Goal: Transaction & Acquisition: Download file/media

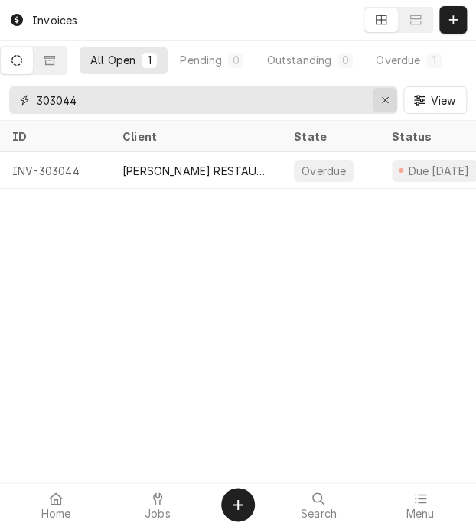
click at [382, 100] on icon "Erase input" at bounding box center [385, 100] width 8 height 11
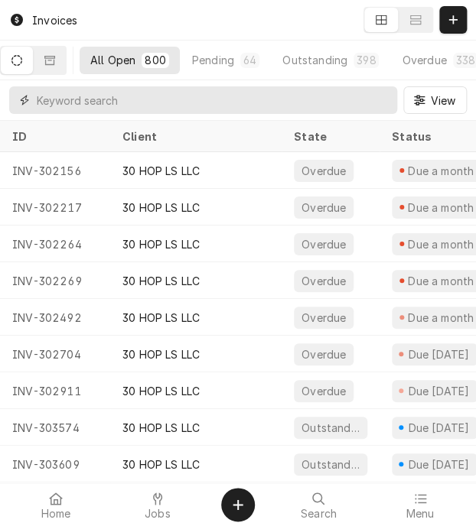
click at [216, 107] on input "Dynamic Content Wrapper" at bounding box center [213, 100] width 353 height 28
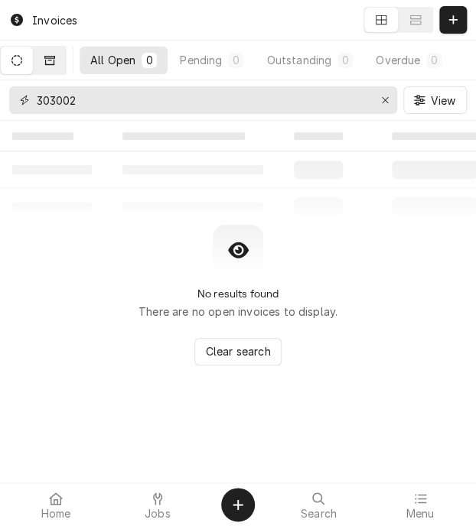
type input "303002"
click at [54, 47] on button "Dynamic Content Wrapper" at bounding box center [50, 61] width 32 height 28
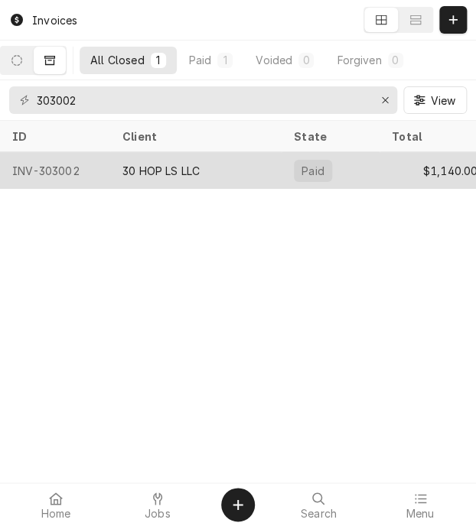
click at [63, 164] on div "INV-303002" at bounding box center [55, 170] width 110 height 37
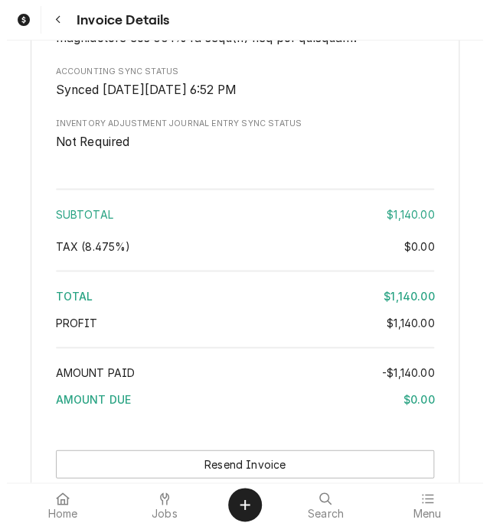
scroll to position [3090, 0]
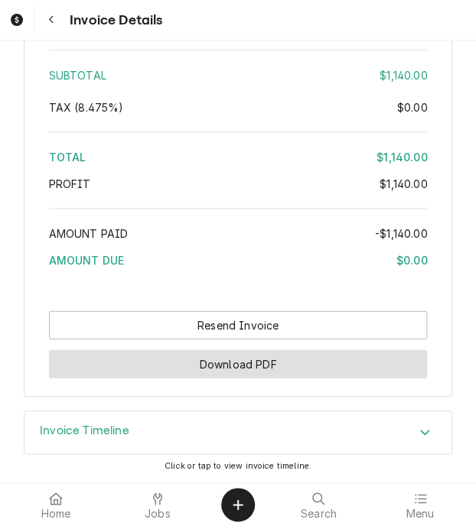
click at [268, 368] on button "Download PDF" at bounding box center [238, 364] width 379 height 28
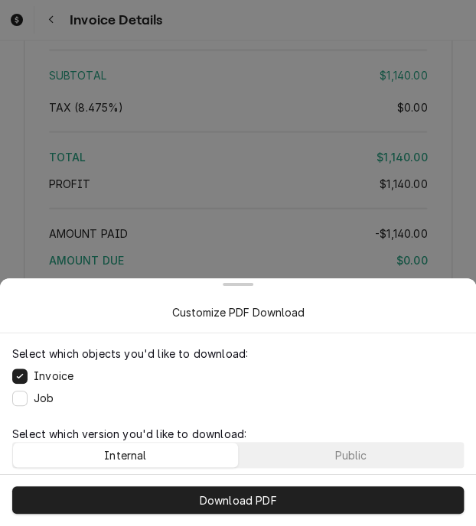
click at [327, 438] on p "Select which version you'd like to download:" at bounding box center [237, 434] width 451 height 16
click at [325, 461] on button "Public" at bounding box center [351, 455] width 225 height 24
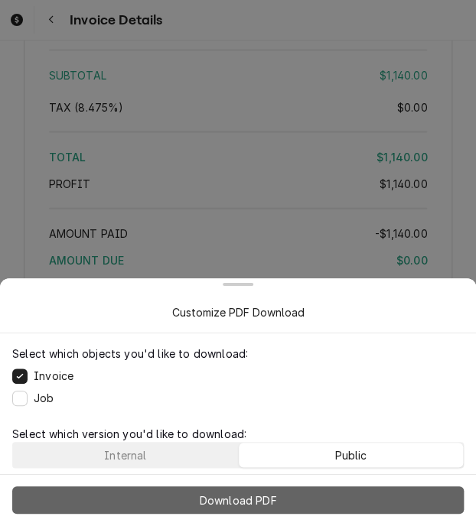
click at [317, 504] on button "Download PDF" at bounding box center [237, 500] width 451 height 28
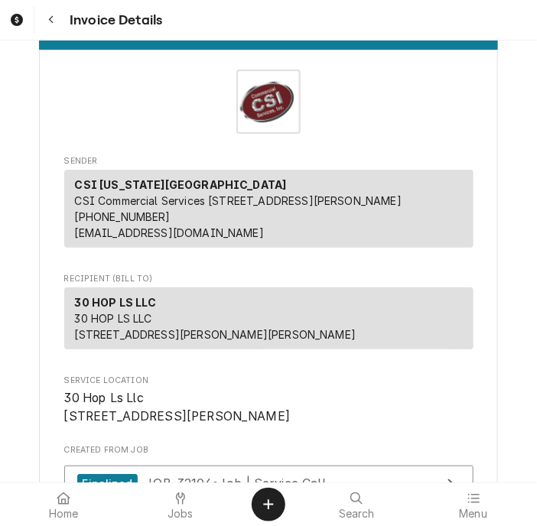
scroll to position [0, 0]
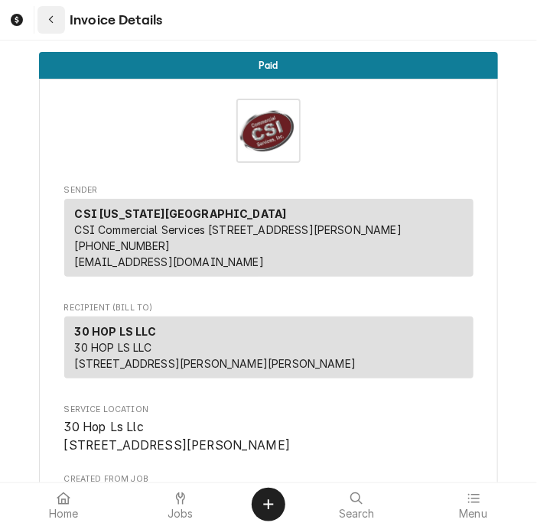
click at [49, 16] on icon "Navigate back" at bounding box center [51, 20] width 7 height 11
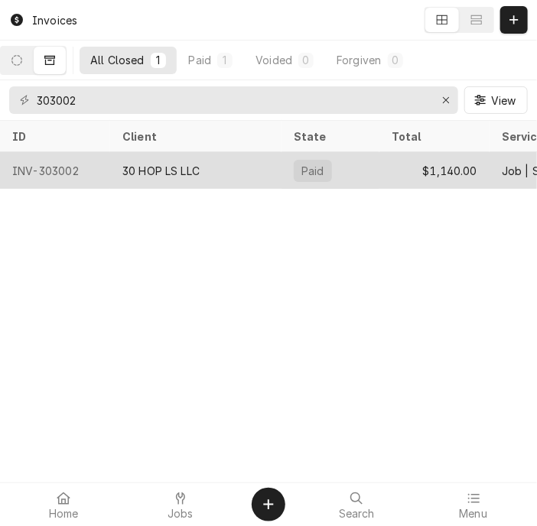
click at [347, 182] on div "Paid" at bounding box center [330, 170] width 98 height 37
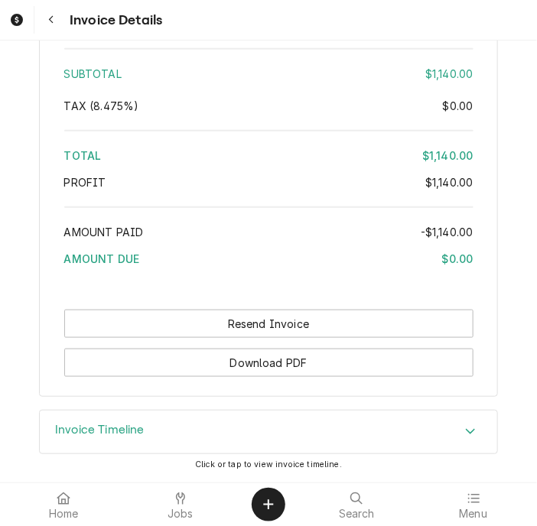
scroll to position [3021, 0]
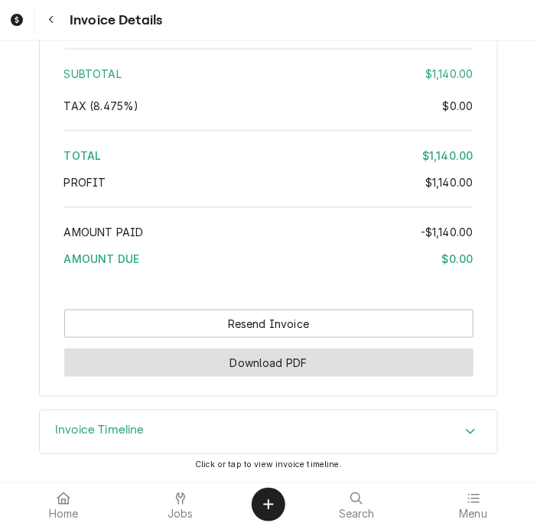
click at [291, 376] on button "Download PDF" at bounding box center [268, 363] width 409 height 28
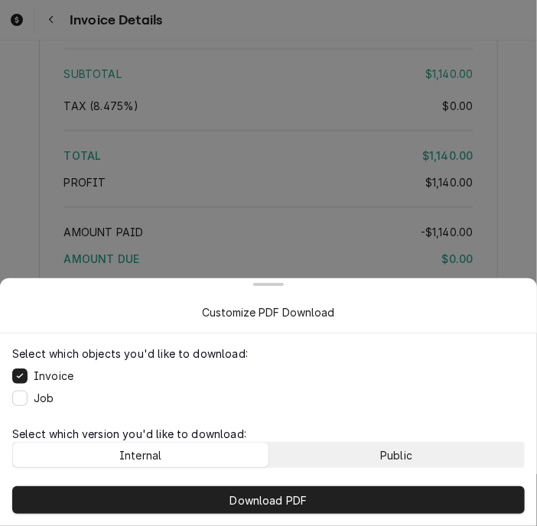
click at [303, 443] on button "Public" at bounding box center [396, 455] width 255 height 24
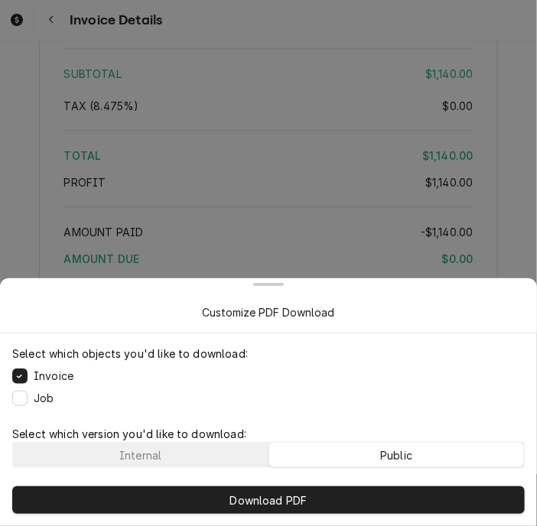
click at [303, 443] on button "Public" at bounding box center [396, 455] width 255 height 24
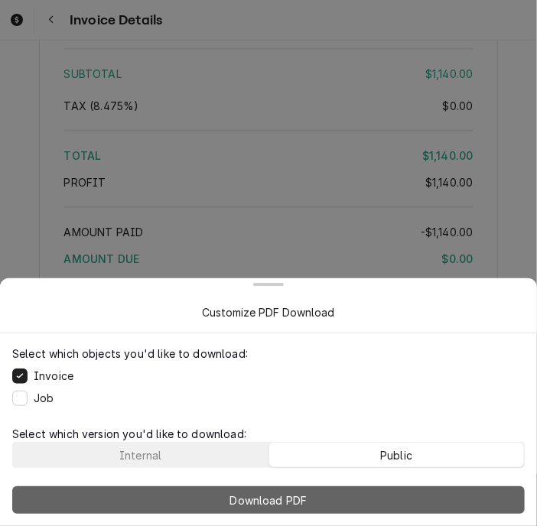
click at [279, 493] on span "Download PDF" at bounding box center [268, 501] width 83 height 16
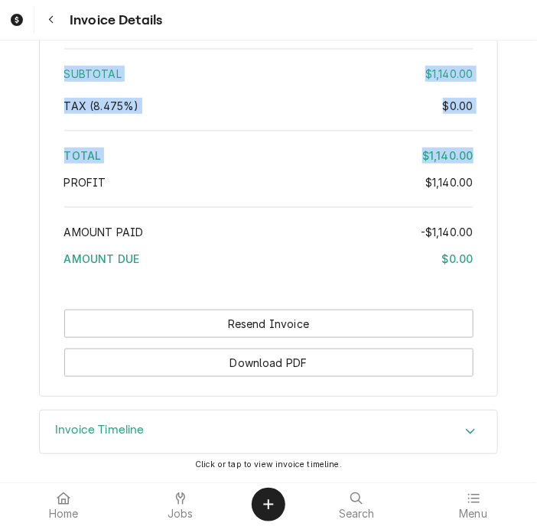
drag, startPoint x: 452, startPoint y: 8, endPoint x: 394, endPoint y: 207, distance: 207.2
click at [394, 207] on div "Invoice Details Paid Sender CSI Kansas City CSI Commercial Services Inc1021 NE …" at bounding box center [268, 263] width 537 height 526
drag, startPoint x: 394, startPoint y: 207, endPoint x: 280, endPoint y: 134, distance: 135.6
click at [280, 134] on div "Subtotal $1,140.00 Tax ( 8.475% ) $0.00 Total $1,140.00 Profit $1,140.00 Amount…" at bounding box center [268, 160] width 409 height 235
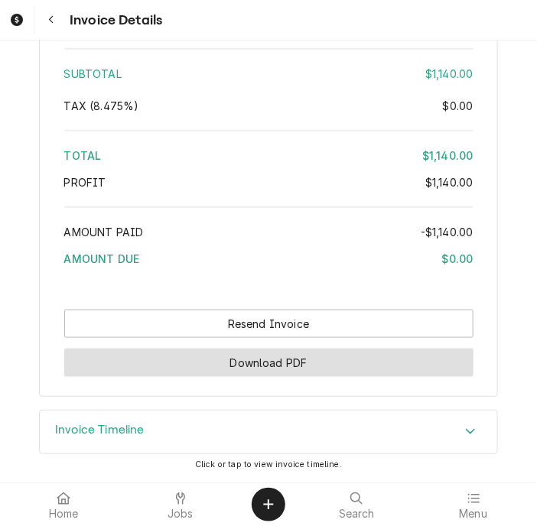
click at [379, 358] on button "Download PDF" at bounding box center [268, 363] width 409 height 28
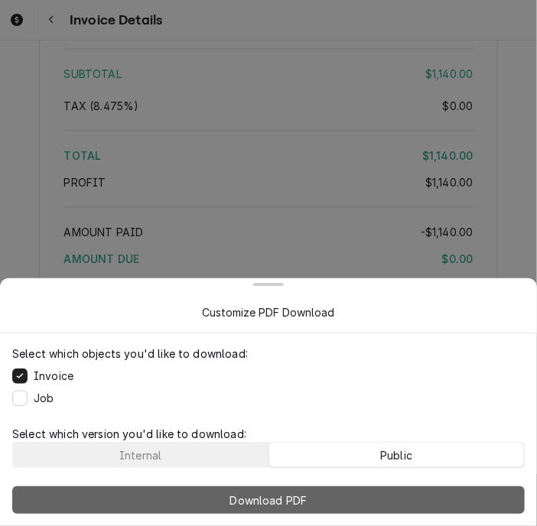
click at [315, 496] on button "Download PDF" at bounding box center [268, 500] width 513 height 28
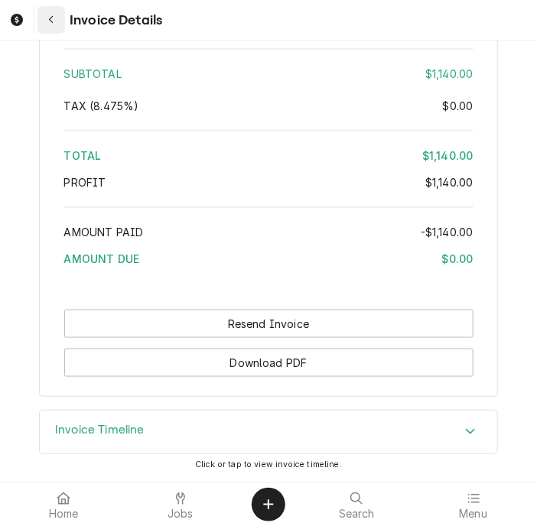
click at [51, 21] on icon "Navigate back" at bounding box center [51, 20] width 7 height 11
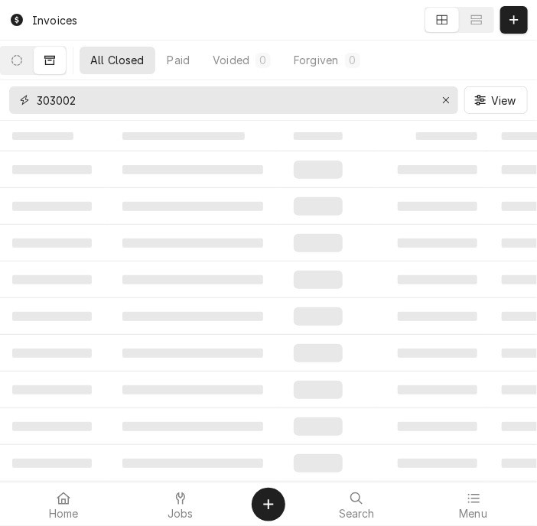
click at [98, 102] on input "303002" at bounding box center [233, 100] width 392 height 28
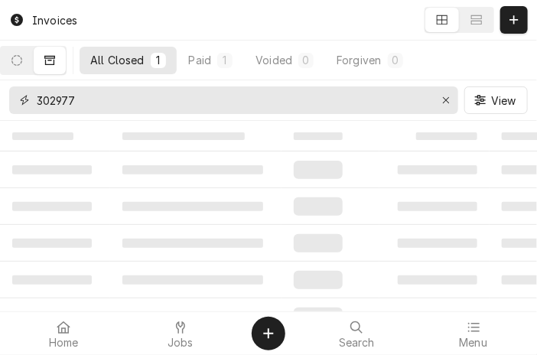
type input "302977"
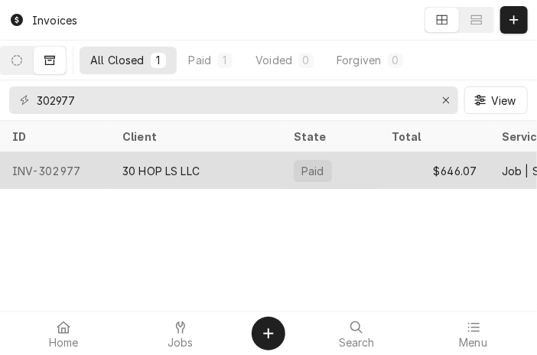
click at [211, 178] on div "30 HOP LS LLC" at bounding box center [195, 170] width 171 height 37
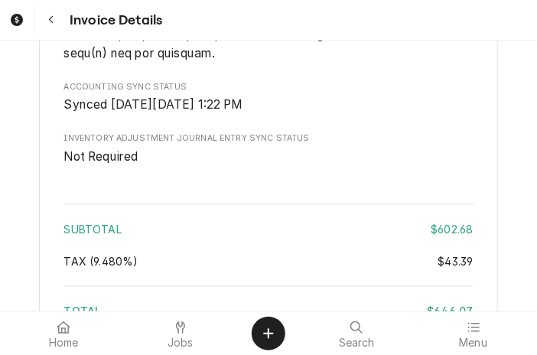
scroll to position [3527, 0]
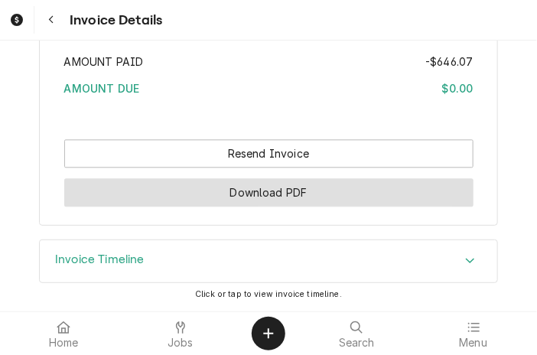
click at [266, 203] on button "Download PDF" at bounding box center [268, 192] width 409 height 28
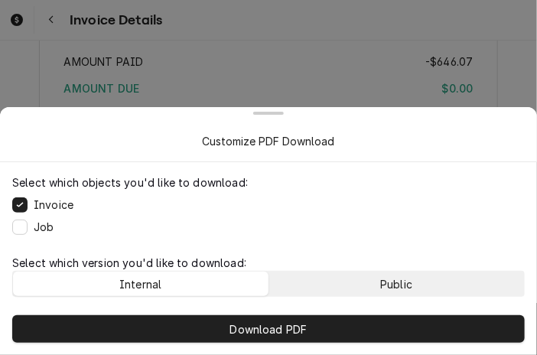
click at [346, 289] on button "Public" at bounding box center [396, 284] width 255 height 24
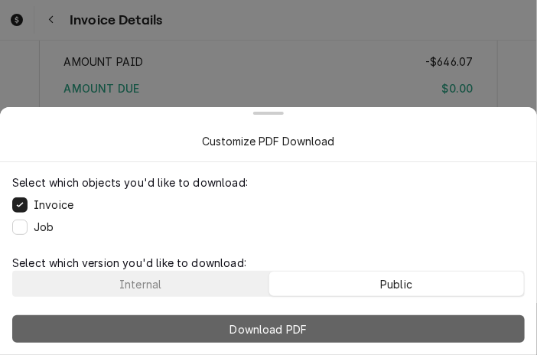
click at [333, 327] on button "Download PDF" at bounding box center [268, 329] width 513 height 28
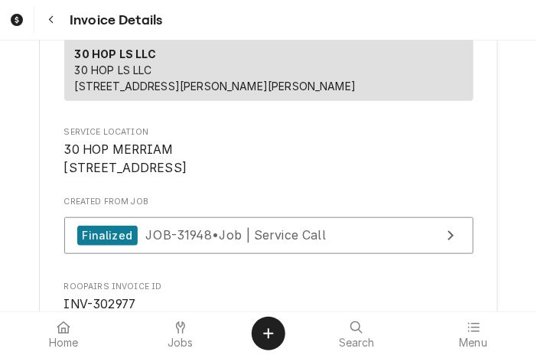
scroll to position [0, 0]
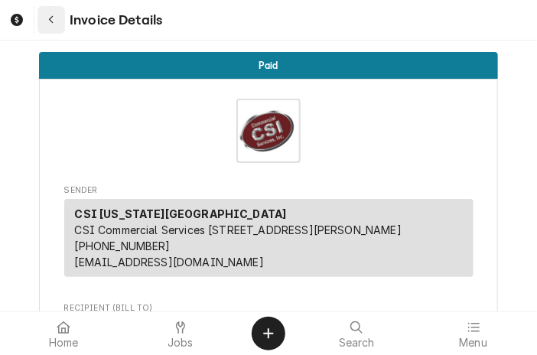
click at [44, 24] on div "Navigate back" at bounding box center [51, 19] width 15 height 15
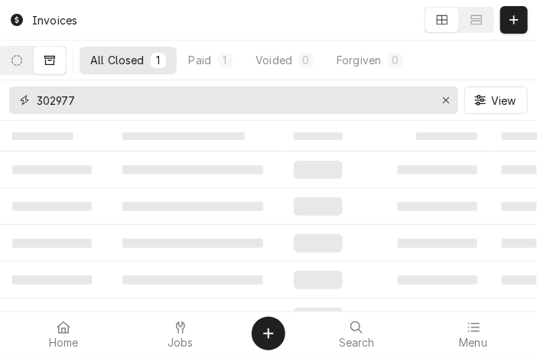
click at [196, 104] on input "302977" at bounding box center [233, 100] width 392 height 28
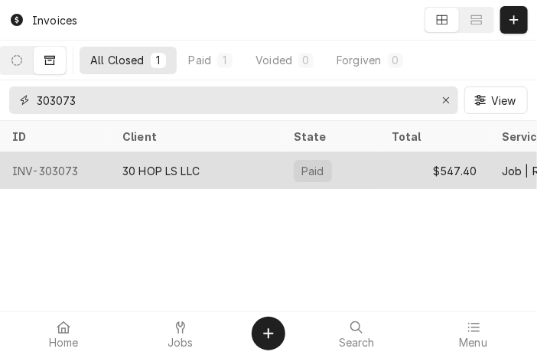
type input "303073"
click at [196, 181] on div "30 HOP LS LLC" at bounding box center [195, 170] width 171 height 37
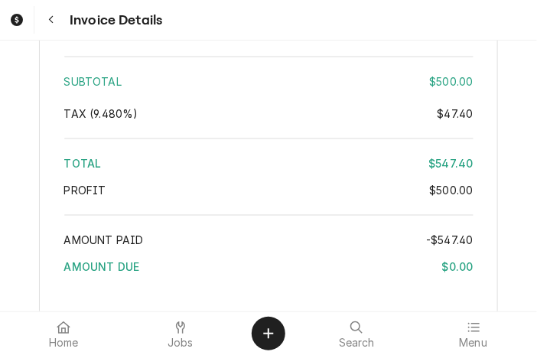
scroll to position [2865, 0]
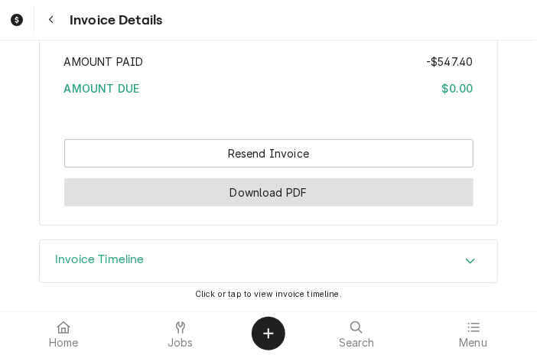
click at [309, 200] on button "Download PDF" at bounding box center [268, 192] width 409 height 28
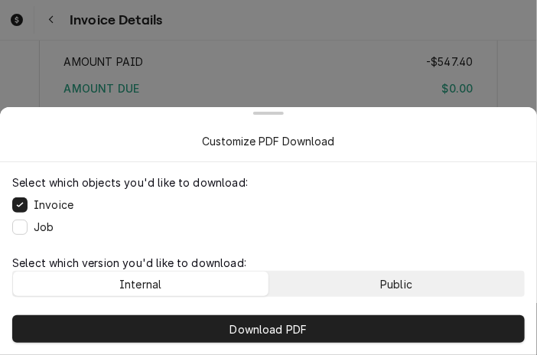
click at [392, 285] on div "Public" at bounding box center [396, 284] width 32 height 16
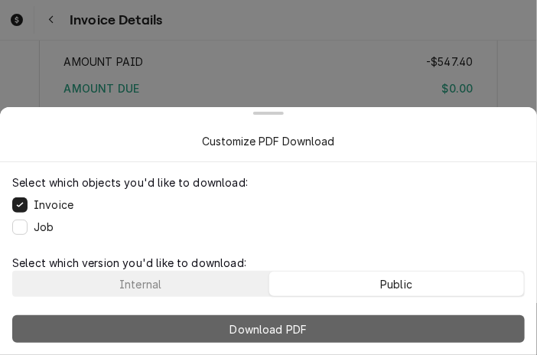
click at [369, 326] on button "Download PDF" at bounding box center [268, 329] width 513 height 28
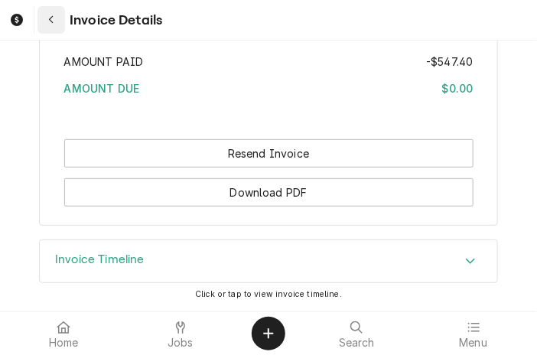
click at [49, 15] on icon "Navigate back" at bounding box center [51, 20] width 7 height 11
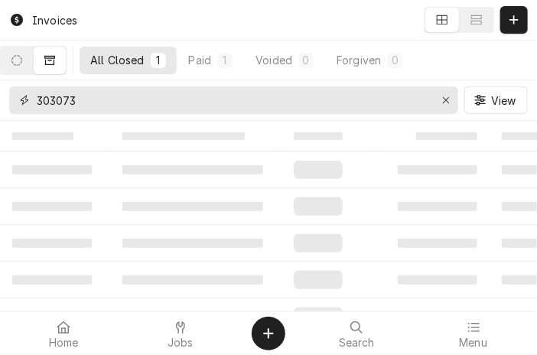
click at [80, 97] on input "303073" at bounding box center [233, 100] width 392 height 28
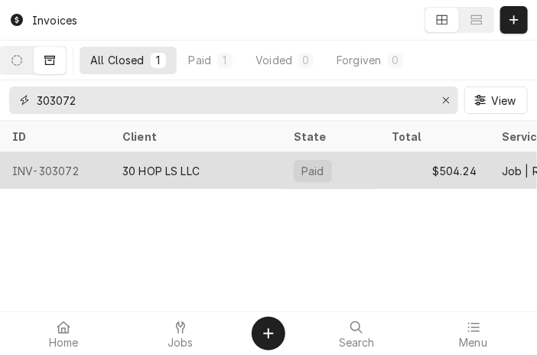
type input "303072"
click at [115, 164] on div "30 HOP LS LLC" at bounding box center [195, 170] width 171 height 37
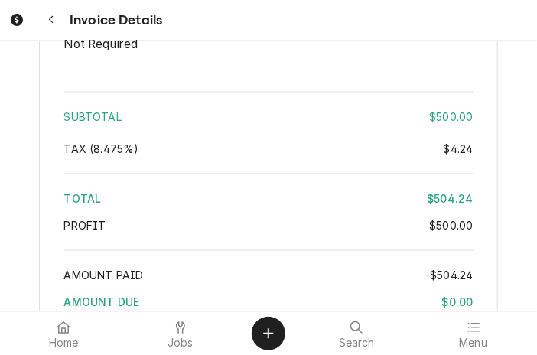
scroll to position [2865, 0]
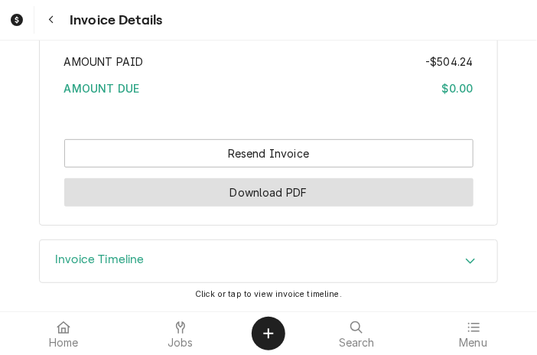
click at [257, 206] on button "Download PDF" at bounding box center [268, 192] width 409 height 28
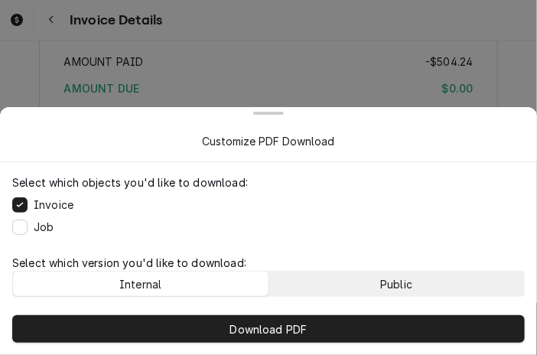
click at [328, 281] on button "Public" at bounding box center [396, 284] width 255 height 24
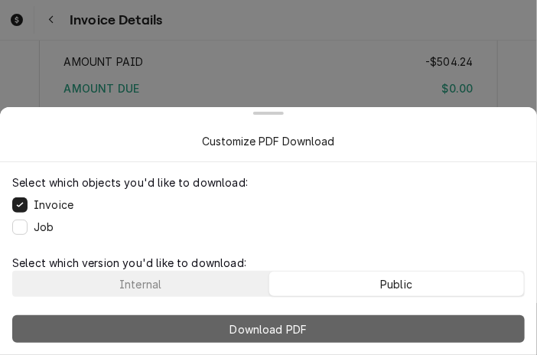
click at [321, 320] on button "Download PDF" at bounding box center [268, 329] width 513 height 28
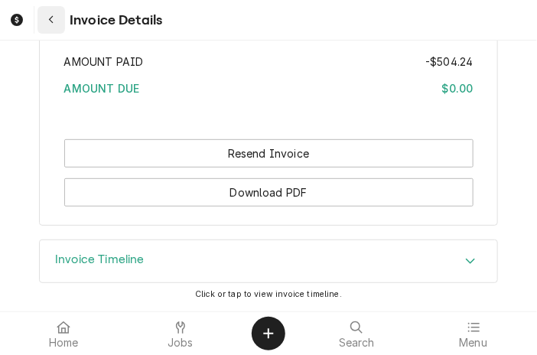
click at [52, 18] on icon "Navigate back" at bounding box center [51, 20] width 7 height 11
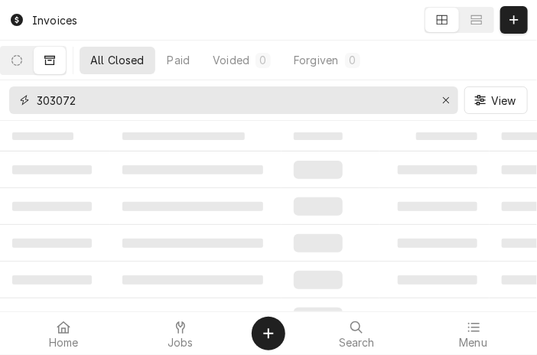
click at [129, 102] on input "303072" at bounding box center [233, 100] width 392 height 28
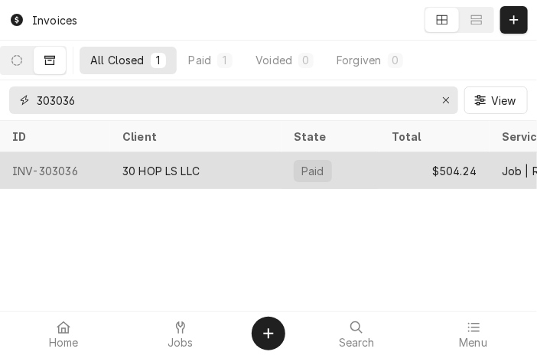
type input "303036"
click at [207, 155] on div "30 HOP LS LLC" at bounding box center [195, 170] width 171 height 37
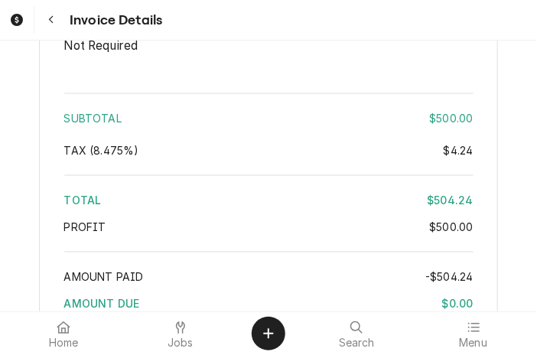
scroll to position [2865, 0]
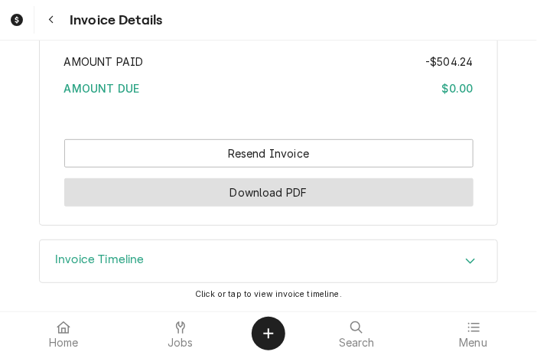
click at [251, 205] on button "Download PDF" at bounding box center [268, 192] width 409 height 28
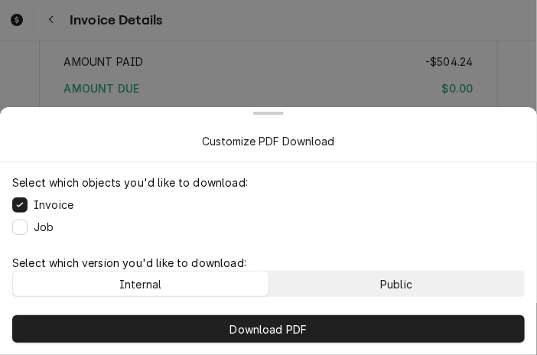
click at [315, 278] on button "Public" at bounding box center [396, 284] width 255 height 24
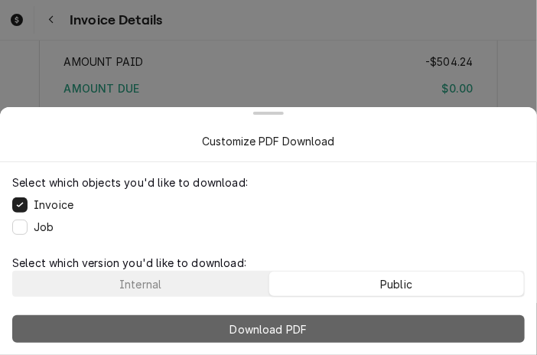
click at [294, 330] on span "Download PDF" at bounding box center [268, 329] width 83 height 16
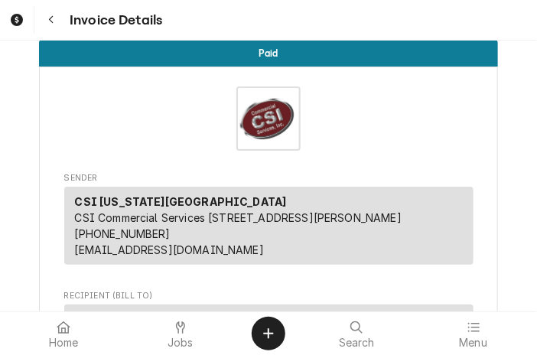
scroll to position [0, 0]
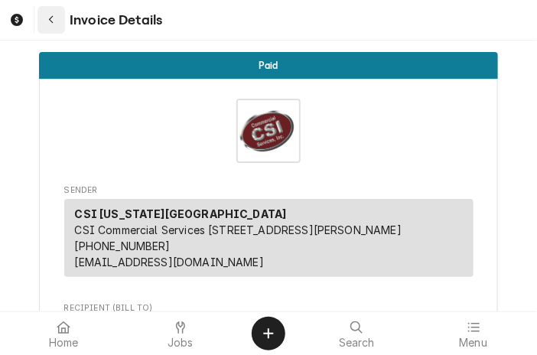
click at [59, 21] on button "Navigate back" at bounding box center [51, 20] width 28 height 28
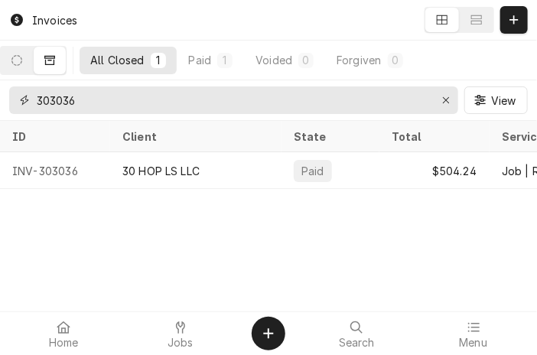
click at [89, 104] on input "303036" at bounding box center [233, 100] width 392 height 28
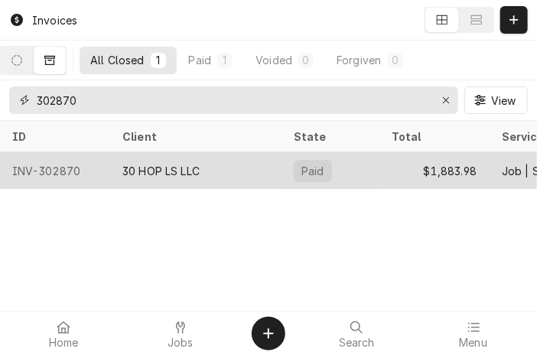
type input "302870"
click at [172, 163] on div "30 HOP LS LLC" at bounding box center [160, 171] width 77 height 16
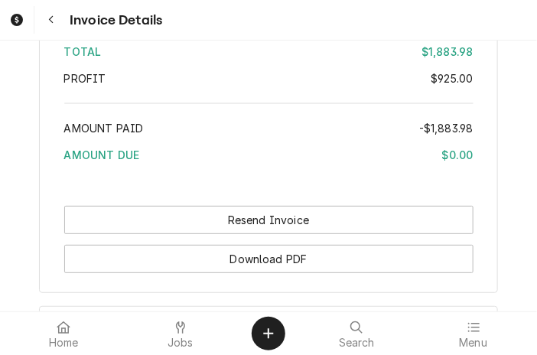
scroll to position [4128, 0]
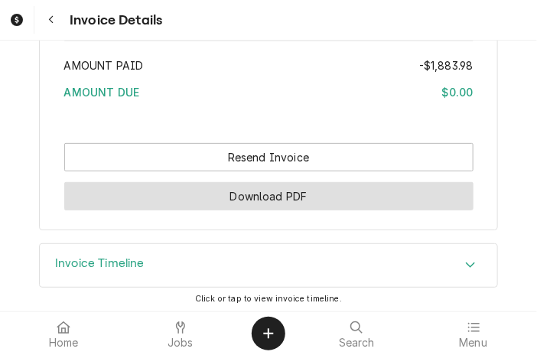
click at [320, 203] on button "Download PDF" at bounding box center [268, 196] width 409 height 28
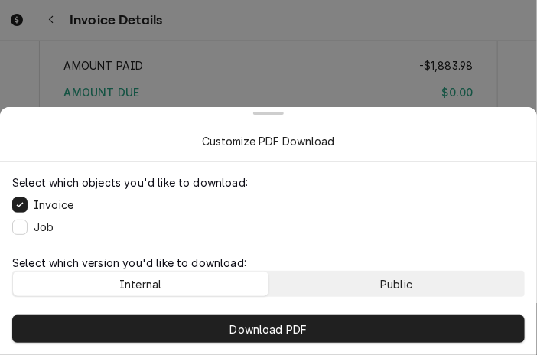
click at [362, 278] on button "Public" at bounding box center [396, 284] width 255 height 24
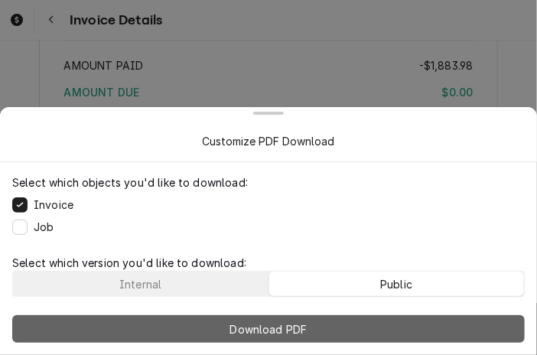
click at [343, 324] on button "Download PDF" at bounding box center [268, 329] width 513 height 28
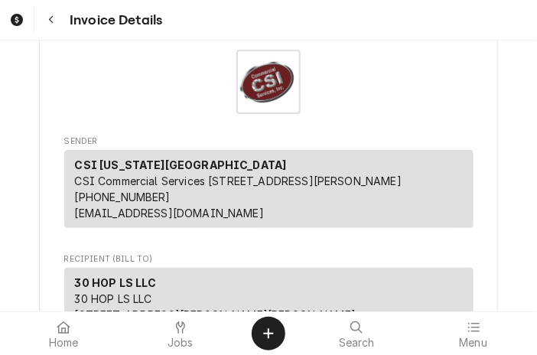
scroll to position [46, 0]
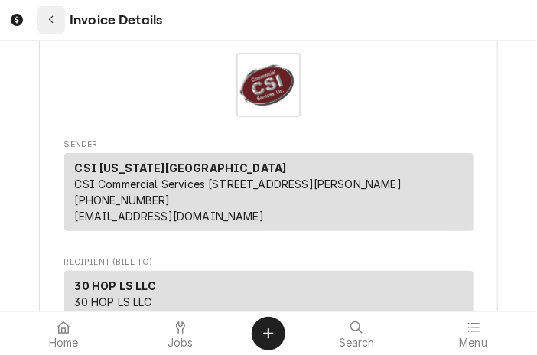
click at [43, 28] on button "Navigate back" at bounding box center [51, 20] width 28 height 28
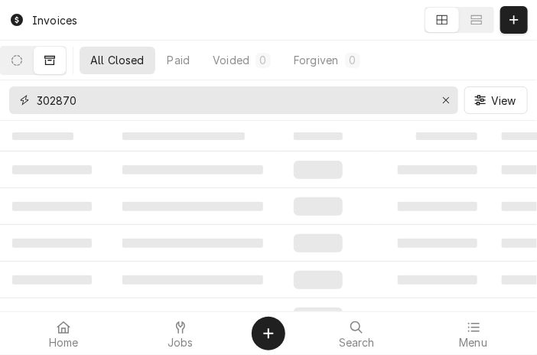
click at [202, 99] on input "302870" at bounding box center [233, 100] width 392 height 28
type input "3"
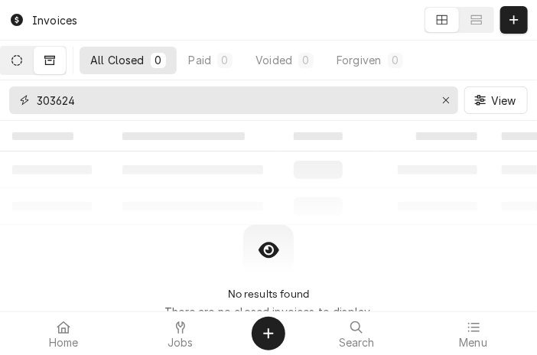
type input "303624"
click at [22, 62] on icon "Dynamic Content Wrapper" at bounding box center [16, 60] width 11 height 11
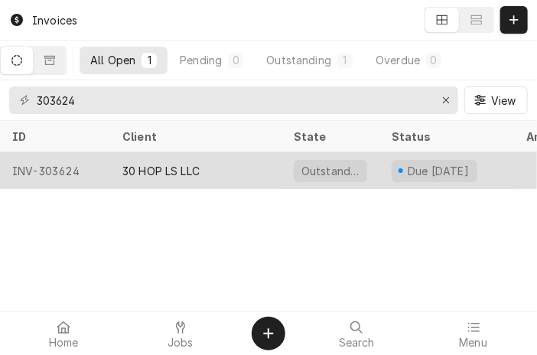
click at [188, 174] on div "30 HOP LS LLC" at bounding box center [160, 171] width 77 height 16
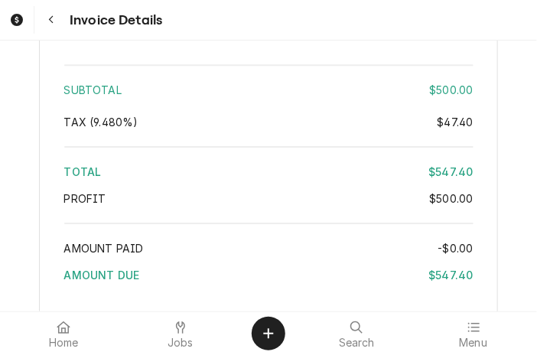
scroll to position [2801, 0]
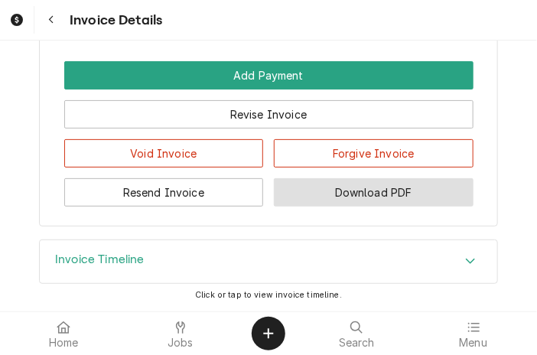
click at [360, 183] on button "Download PDF" at bounding box center [374, 192] width 200 height 28
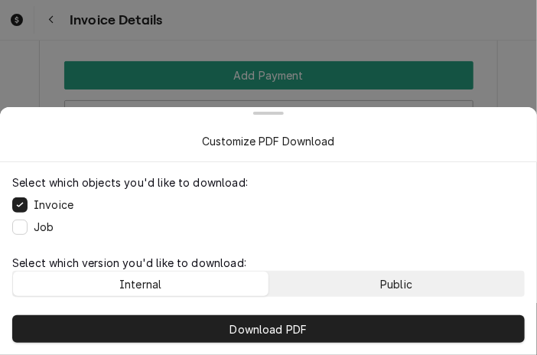
click at [355, 278] on button "Public" at bounding box center [396, 284] width 255 height 24
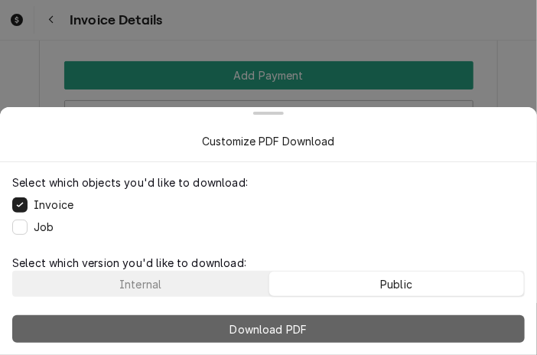
click at [324, 330] on button "Download PDF" at bounding box center [268, 329] width 513 height 28
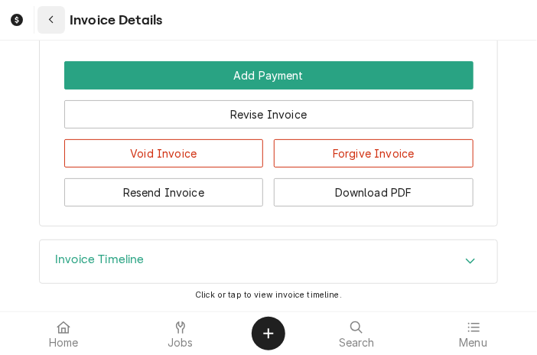
click at [50, 27] on div "Navigate back" at bounding box center [51, 19] width 15 height 15
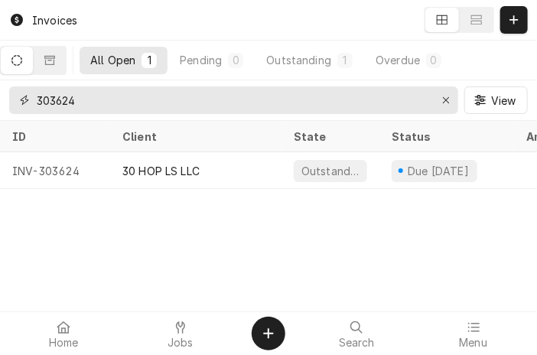
click at [95, 103] on input "303624" at bounding box center [233, 100] width 392 height 28
type input "3"
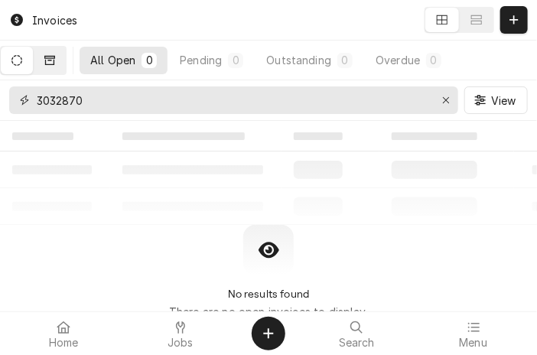
type input "3032870"
click at [66, 70] on button "Dynamic Content Wrapper" at bounding box center [50, 61] width 32 height 28
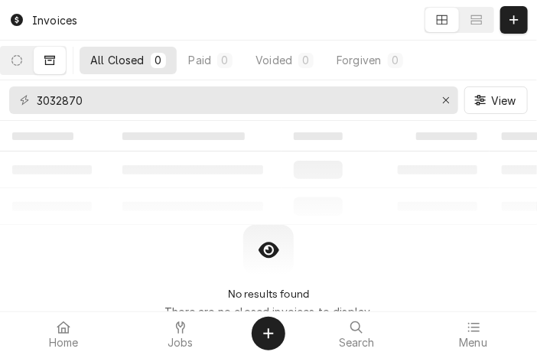
click at [54, 67] on button "Dynamic Content Wrapper" at bounding box center [50, 61] width 32 height 28
click at [447, 90] on button "Erase input" at bounding box center [446, 100] width 24 height 24
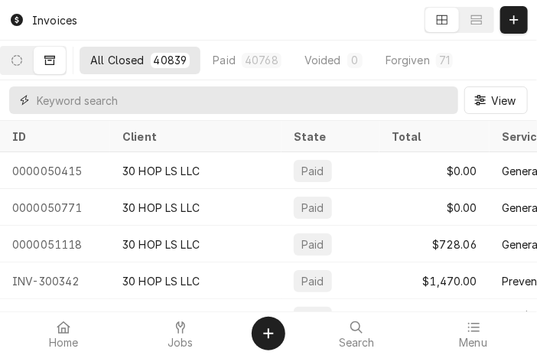
click at [61, 103] on input "Dynamic Content Wrapper" at bounding box center [244, 100] width 414 height 28
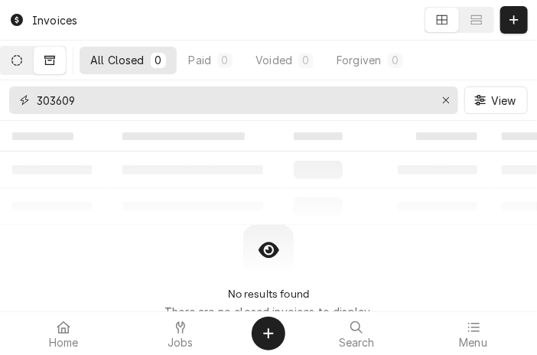
type input "303609"
click at [22, 58] on icon "Dynamic Content Wrapper" at bounding box center [16, 60] width 11 height 11
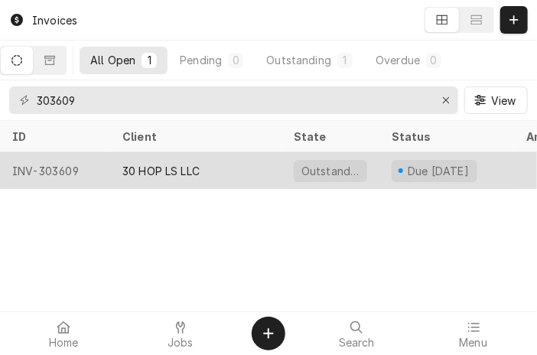
click at [251, 174] on div "30 HOP LS LLC" at bounding box center [195, 170] width 171 height 37
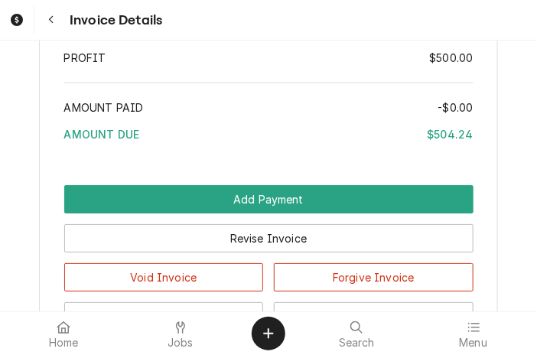
scroll to position [2801, 0]
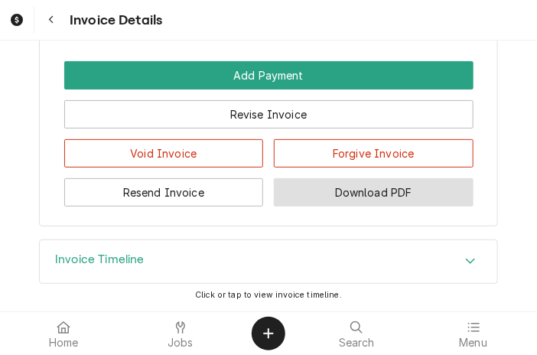
click at [307, 184] on button "Download PDF" at bounding box center [374, 192] width 200 height 28
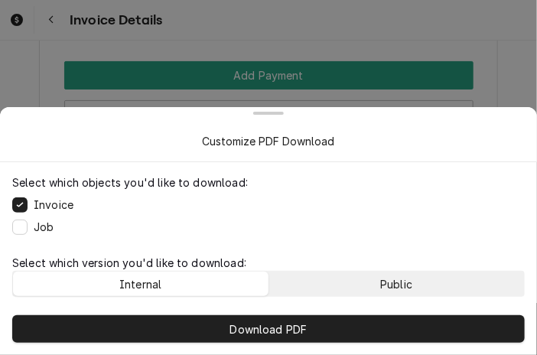
click at [326, 278] on button "Public" at bounding box center [396, 284] width 255 height 24
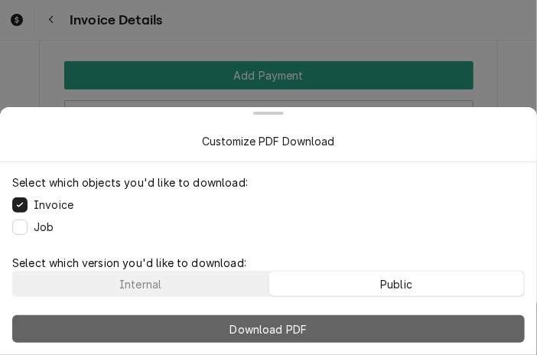
click at [313, 324] on button "Download PDF" at bounding box center [268, 329] width 513 height 28
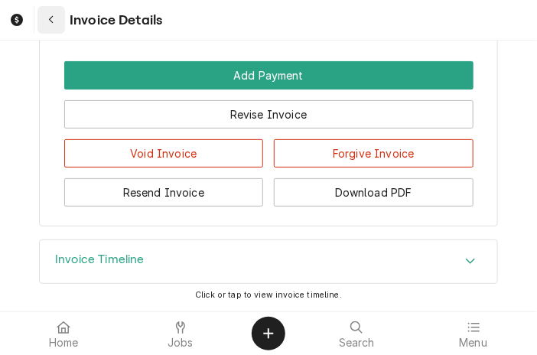
click at [55, 15] on div "Navigate back" at bounding box center [51, 19] width 15 height 15
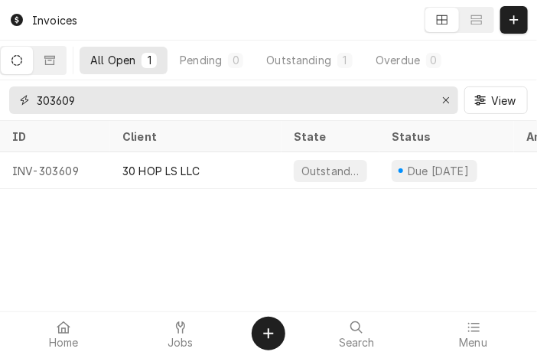
click at [91, 106] on input "303609" at bounding box center [233, 100] width 392 height 28
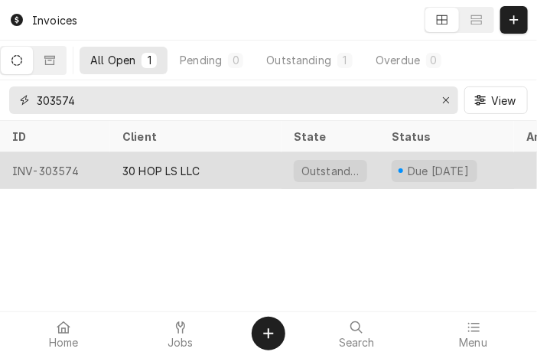
type input "303574"
click at [107, 174] on div "INV-303574" at bounding box center [55, 170] width 110 height 37
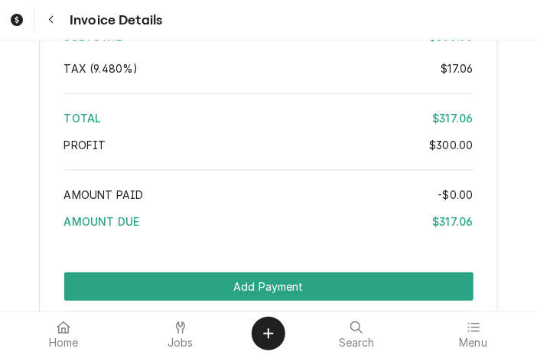
scroll to position [2888, 0]
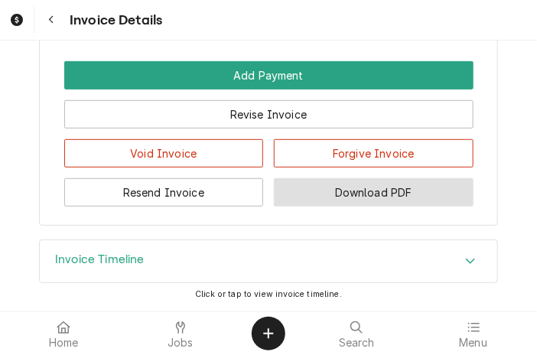
click at [370, 194] on button "Download PDF" at bounding box center [374, 192] width 200 height 28
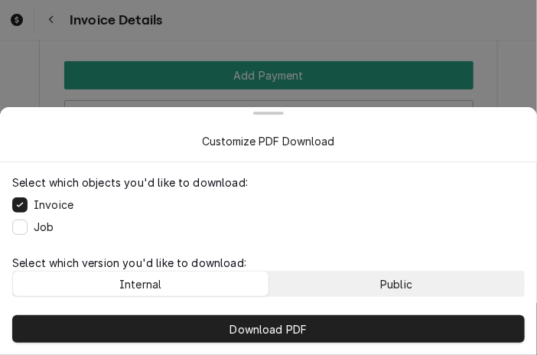
click at [368, 278] on button "Public" at bounding box center [396, 284] width 255 height 24
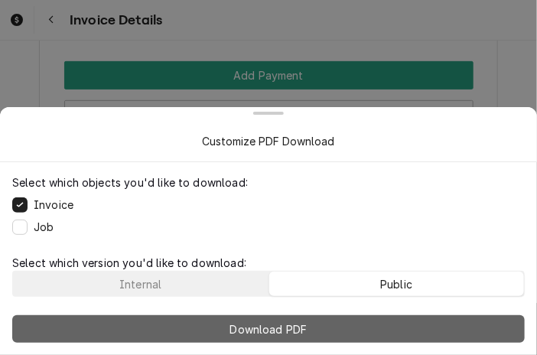
click at [341, 330] on button "Download PDF" at bounding box center [268, 329] width 513 height 28
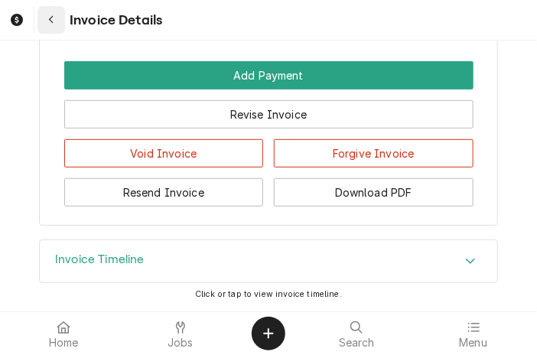
click at [49, 24] on icon "Navigate back" at bounding box center [51, 20] width 7 height 11
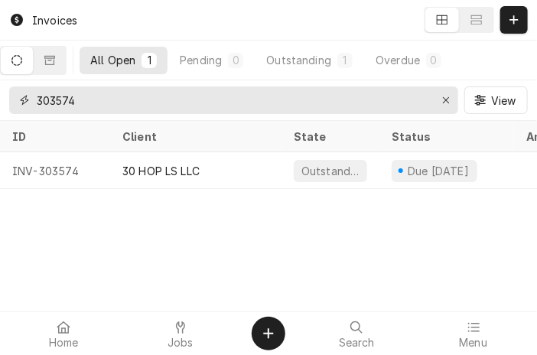
click at [135, 108] on input "303574" at bounding box center [233, 100] width 392 height 28
type input "3"
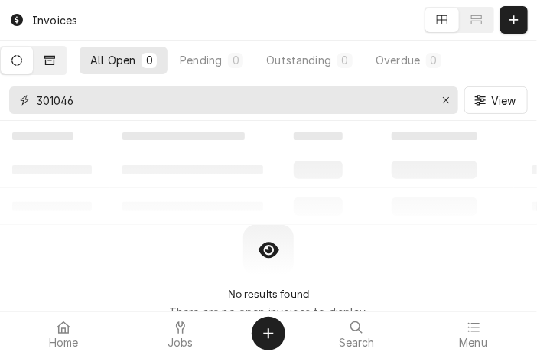
type input "301046"
click at [55, 61] on icon "Dynamic Content Wrapper" at bounding box center [49, 60] width 11 height 11
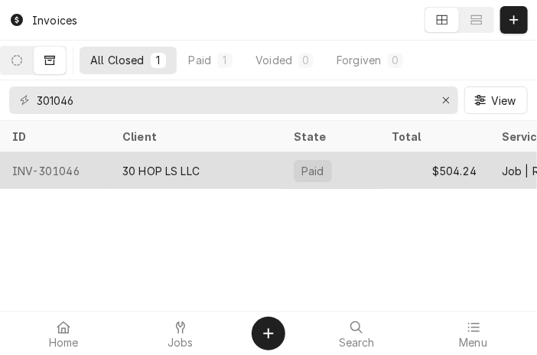
click at [95, 180] on div "INV-301046" at bounding box center [55, 170] width 110 height 37
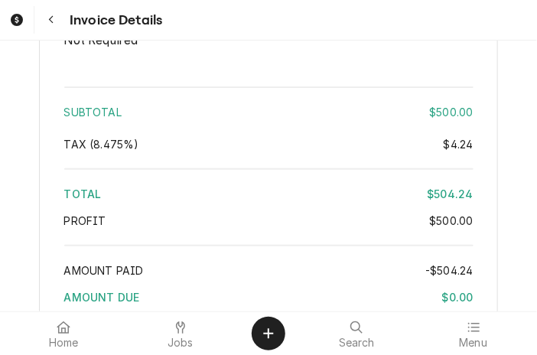
scroll to position [3012, 0]
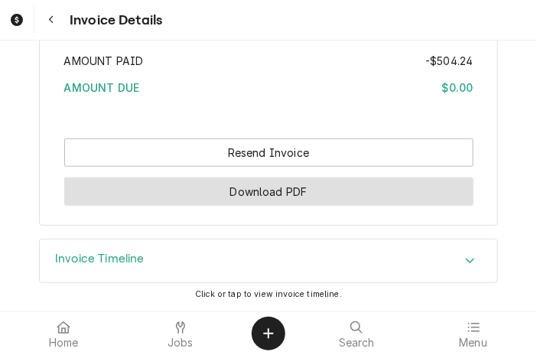
click at [314, 203] on button "Download PDF" at bounding box center [268, 191] width 409 height 28
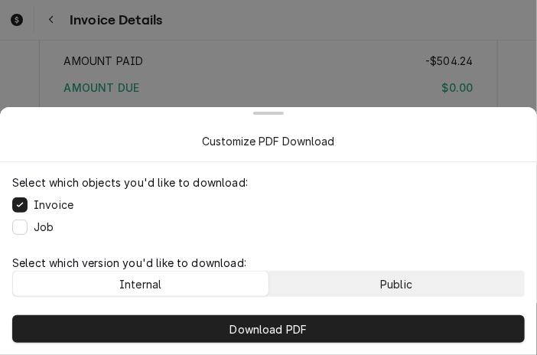
click at [338, 278] on button "Public" at bounding box center [396, 284] width 255 height 24
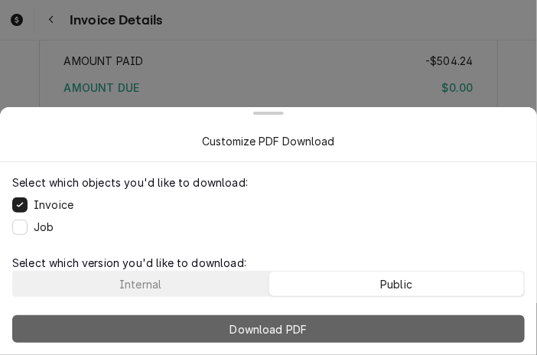
click at [320, 339] on button "Download PDF" at bounding box center [268, 329] width 513 height 28
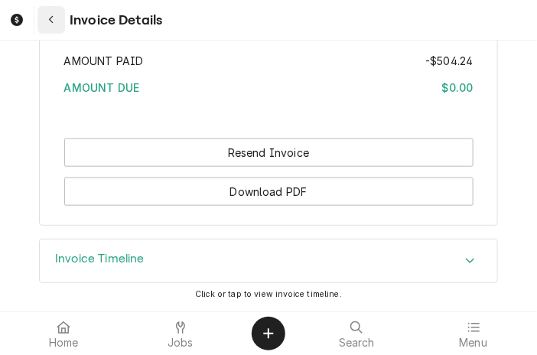
click at [52, 11] on button "Navigate back" at bounding box center [51, 20] width 28 height 28
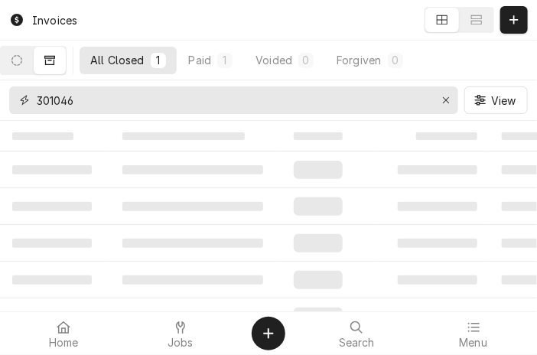
click at [86, 97] on input "301046" at bounding box center [233, 100] width 392 height 28
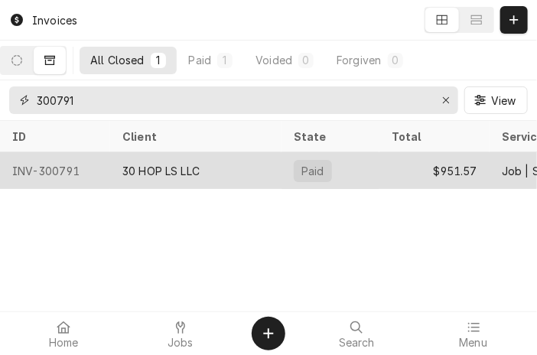
type input "300791"
click at [126, 158] on div "30 HOP LS LLC" at bounding box center [195, 170] width 171 height 37
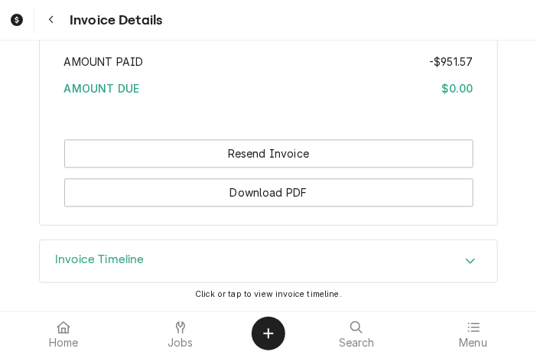
scroll to position [3523, 0]
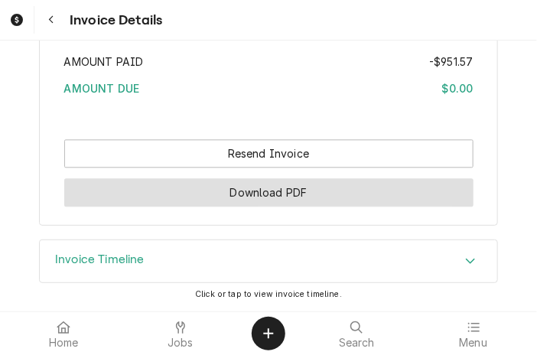
click at [203, 198] on button "Download PDF" at bounding box center [268, 192] width 409 height 28
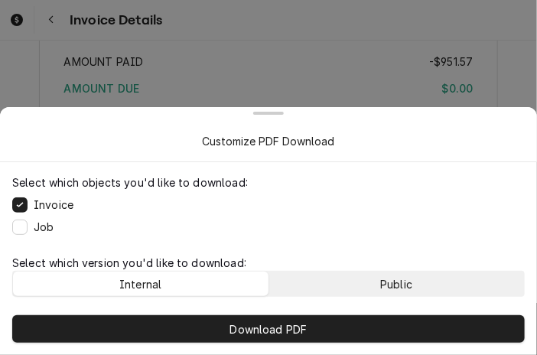
click at [313, 275] on button "Public" at bounding box center [396, 284] width 255 height 24
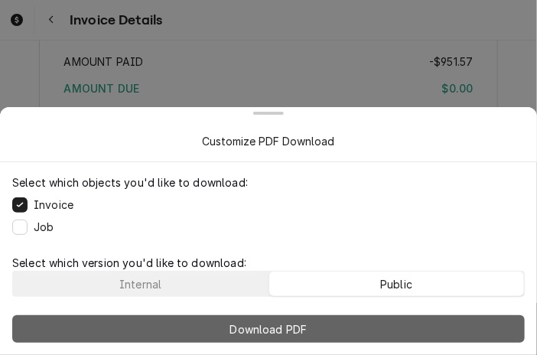
click at [304, 324] on span "Download PDF" at bounding box center [268, 329] width 83 height 16
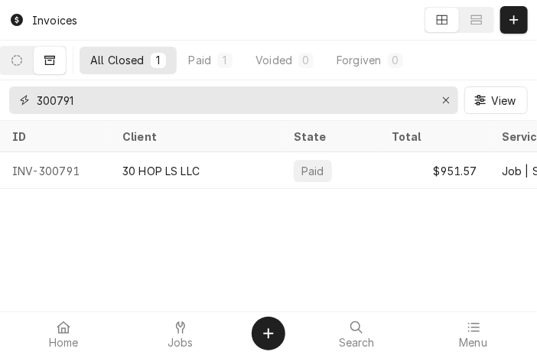
click at [103, 103] on input "300791" at bounding box center [233, 100] width 392 height 28
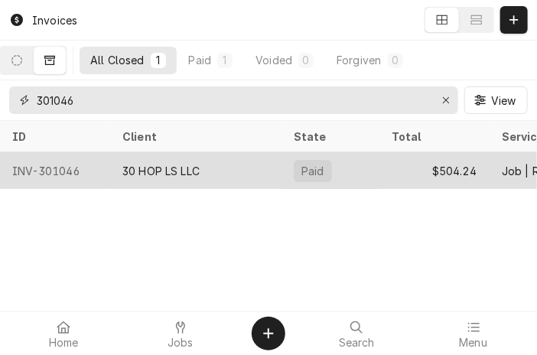
type input "301046"
click at [107, 165] on div "INV-301046" at bounding box center [55, 170] width 110 height 37
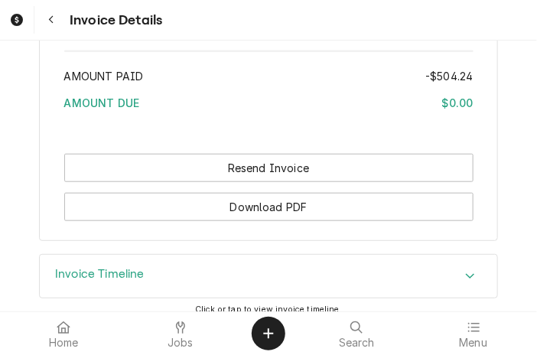
scroll to position [3012, 0]
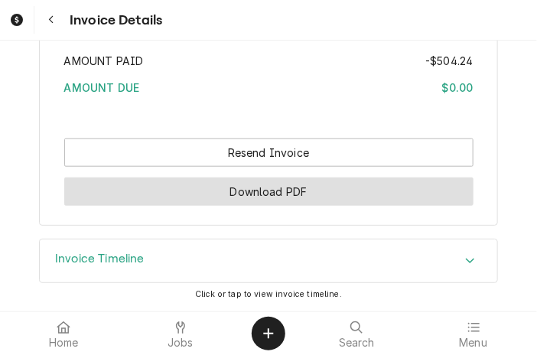
click at [200, 203] on button "Download PDF" at bounding box center [268, 191] width 409 height 28
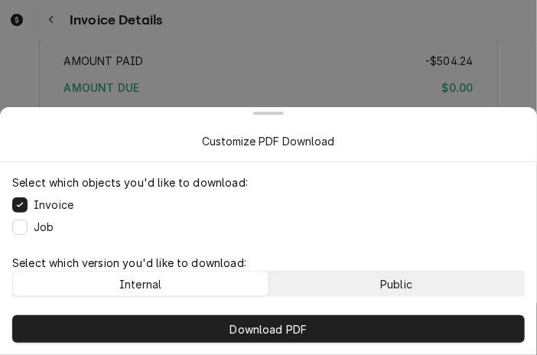
click at [334, 279] on button "Public" at bounding box center [396, 284] width 255 height 24
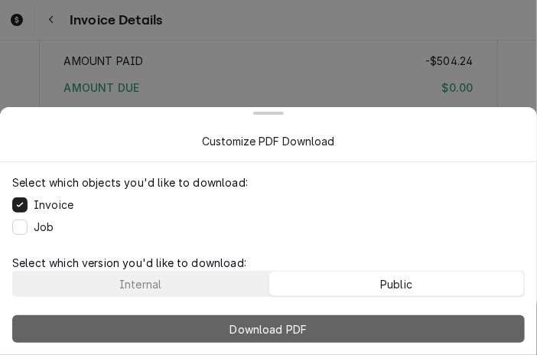
click at [309, 330] on span "Download PDF" at bounding box center [268, 329] width 83 height 16
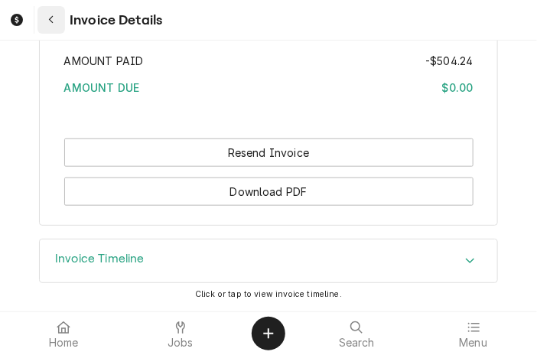
click at [50, 22] on icon "Navigate back" at bounding box center [51, 20] width 7 height 11
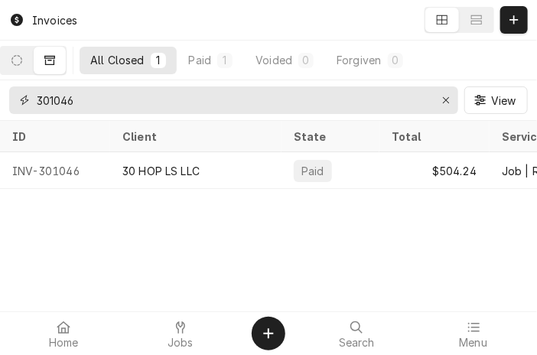
click at [87, 98] on input "301046" at bounding box center [233, 100] width 392 height 28
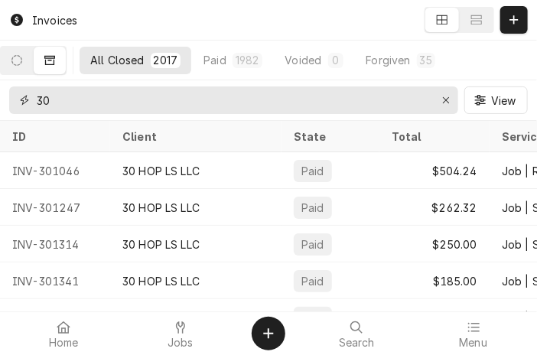
type input "3"
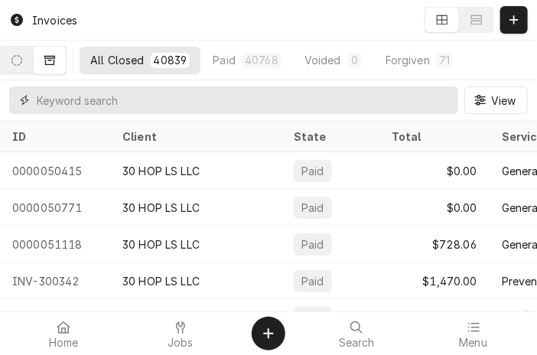
click at [396, 92] on input "Dynamic Content Wrapper" at bounding box center [244, 100] width 414 height 28
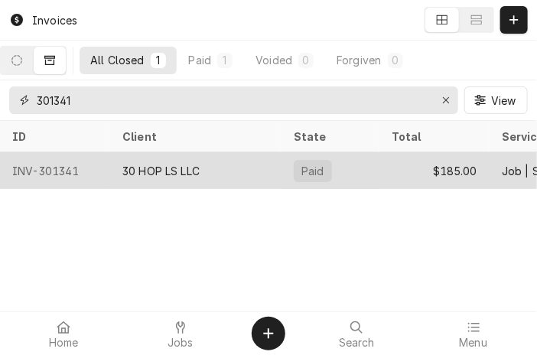
type input "301341"
click at [278, 175] on div "30 HOP LS LLC" at bounding box center [195, 170] width 171 height 37
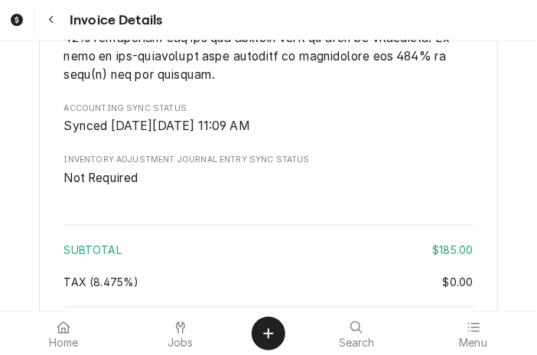
scroll to position [2951, 0]
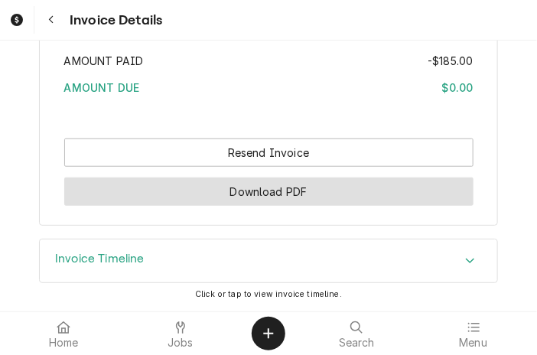
click at [285, 197] on button "Download PDF" at bounding box center [268, 191] width 409 height 28
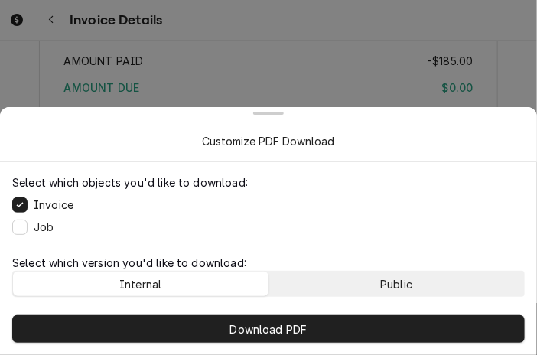
click at [334, 278] on button "Public" at bounding box center [396, 284] width 255 height 24
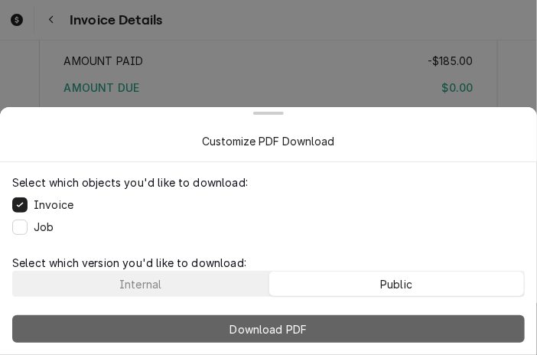
click at [312, 325] on button "Download PDF" at bounding box center [268, 329] width 513 height 28
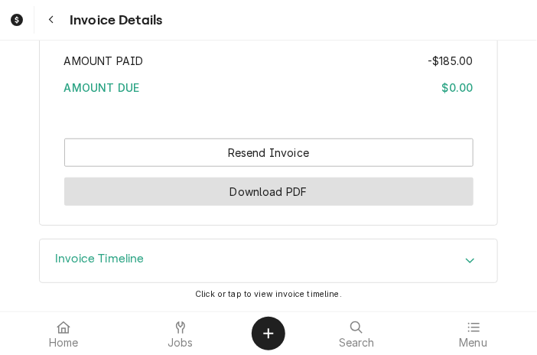
click at [389, 185] on button "Download PDF" at bounding box center [268, 191] width 409 height 28
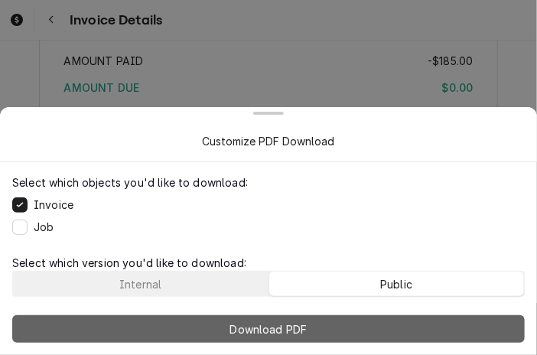
click at [293, 327] on span "Download PDF" at bounding box center [268, 329] width 83 height 16
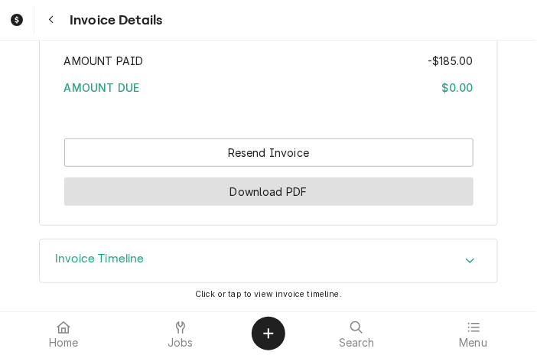
click at [373, 197] on button "Download PDF" at bounding box center [268, 191] width 409 height 28
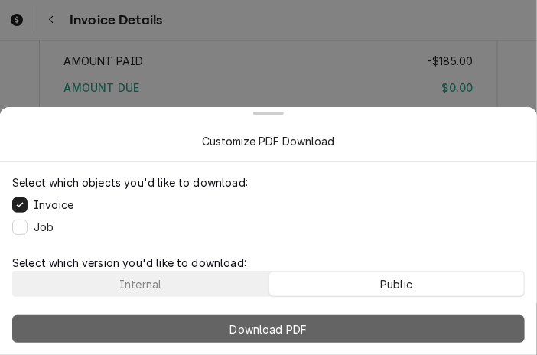
click at [370, 328] on button "Download PDF" at bounding box center [268, 329] width 513 height 28
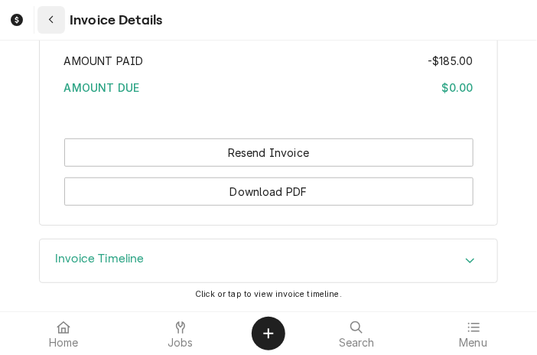
click at [54, 21] on icon "Navigate back" at bounding box center [51, 20] width 7 height 11
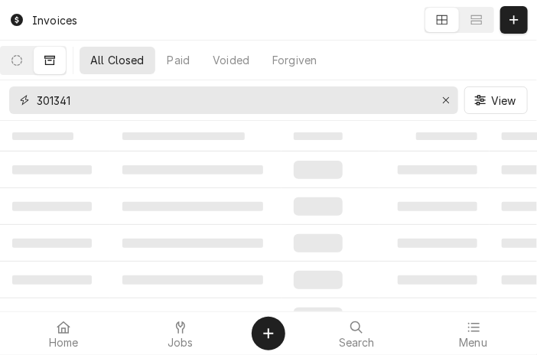
click at [272, 92] on input "301341" at bounding box center [233, 100] width 392 height 28
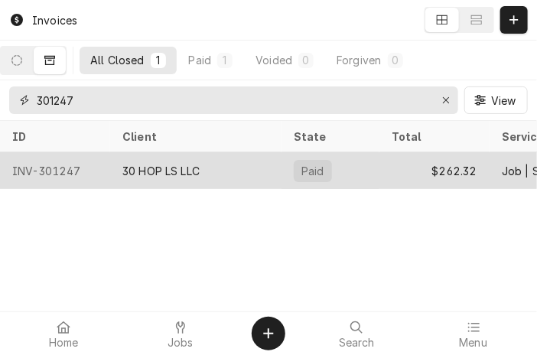
type input "301247"
click at [233, 164] on div "30 HOP LS LLC" at bounding box center [195, 170] width 171 height 37
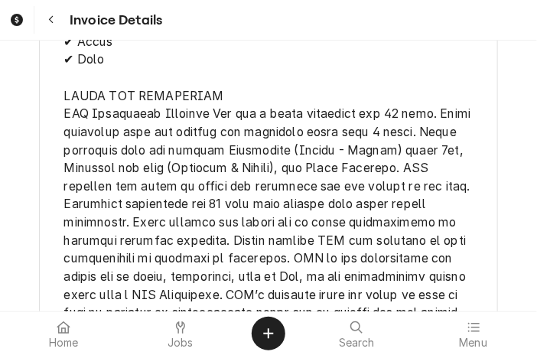
scroll to position [2318, 0]
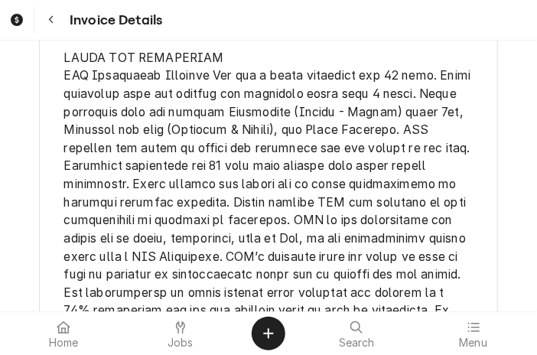
click at [284, 267] on span "Payment & Invoice Terms" at bounding box center [269, 30] width 410 height 647
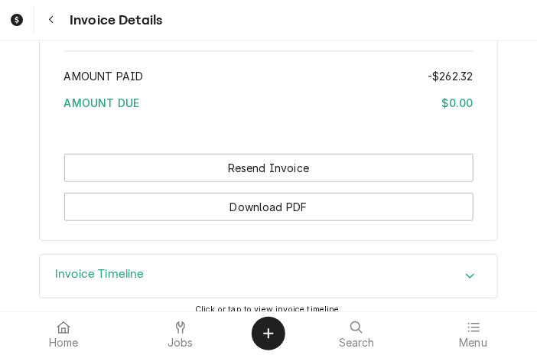
scroll to position [2983, 0]
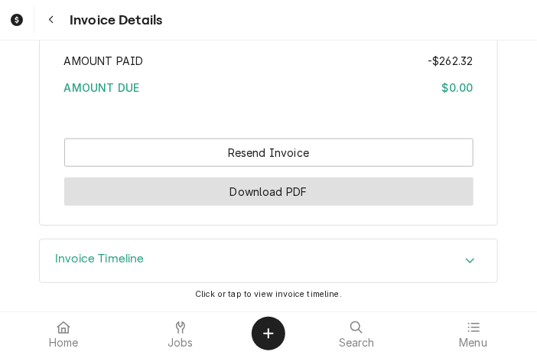
click at [353, 193] on button "Download PDF" at bounding box center [268, 191] width 409 height 28
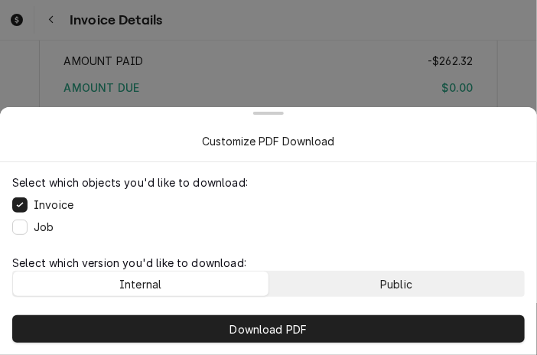
click at [353, 272] on button "Public" at bounding box center [396, 284] width 255 height 24
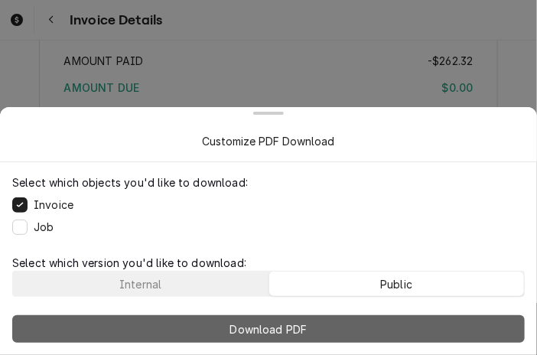
click at [335, 325] on button "Download PDF" at bounding box center [268, 329] width 513 height 28
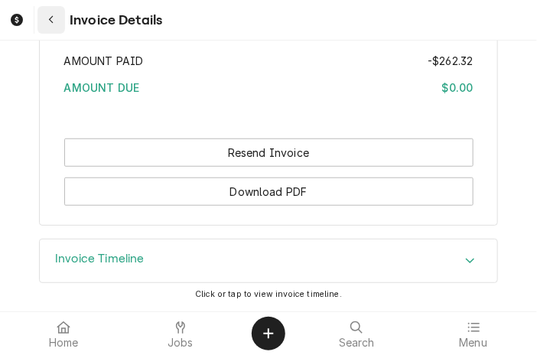
click at [50, 15] on icon "Navigate back" at bounding box center [51, 20] width 7 height 11
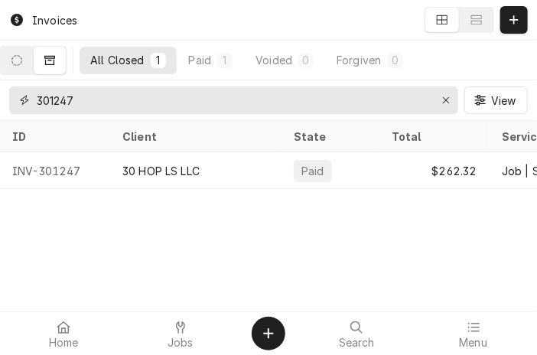
click at [119, 94] on input "301247" at bounding box center [233, 100] width 392 height 28
type input "3"
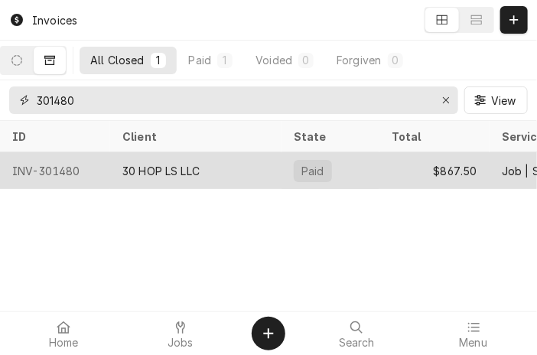
type input "301480"
click at [138, 181] on div "30 HOP LS LLC" at bounding box center [195, 170] width 171 height 37
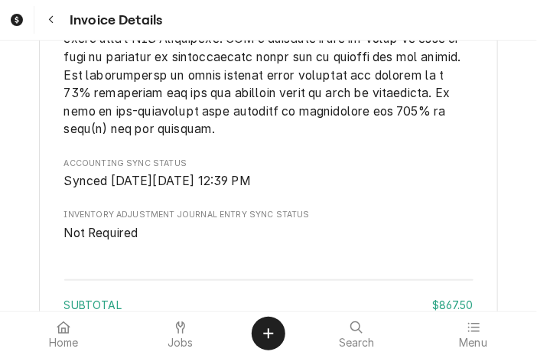
scroll to position [3257, 0]
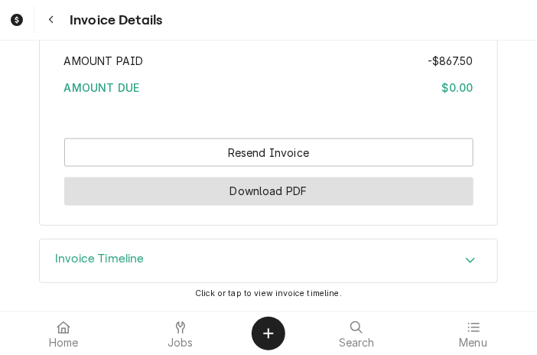
click at [260, 191] on button "Download PDF" at bounding box center [268, 191] width 409 height 28
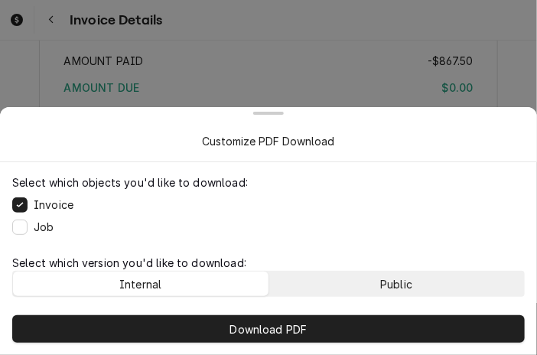
click at [322, 278] on button "Public" at bounding box center [396, 284] width 255 height 24
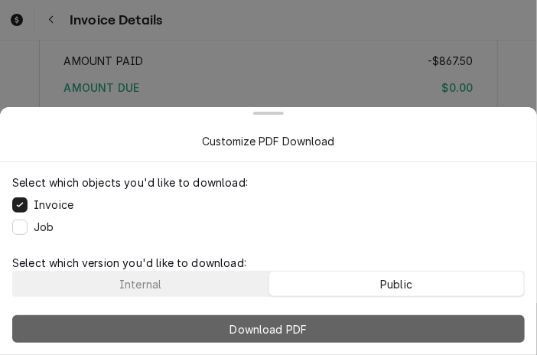
click at [311, 329] on button "Download PDF" at bounding box center [268, 329] width 513 height 28
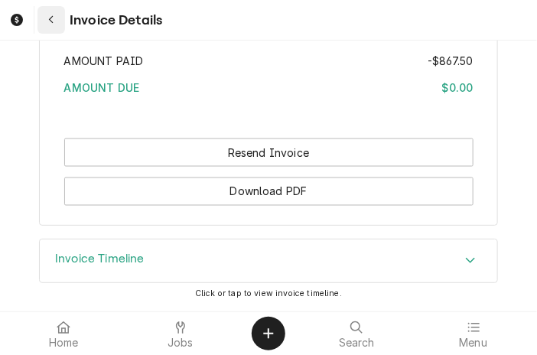
click at [60, 21] on button "Navigate back" at bounding box center [51, 20] width 28 height 28
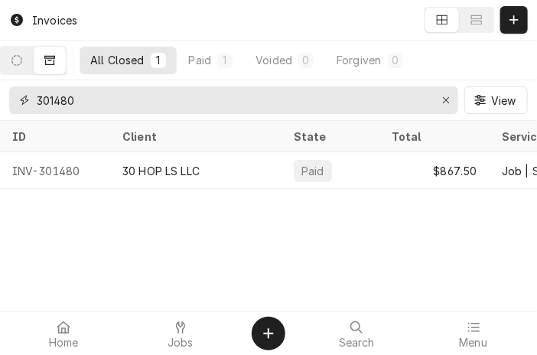
click at [120, 100] on input "301480" at bounding box center [233, 100] width 392 height 28
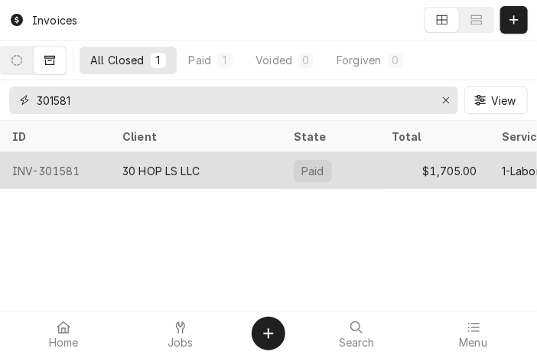
type input "301581"
click at [104, 162] on div "INV-301581" at bounding box center [55, 170] width 110 height 37
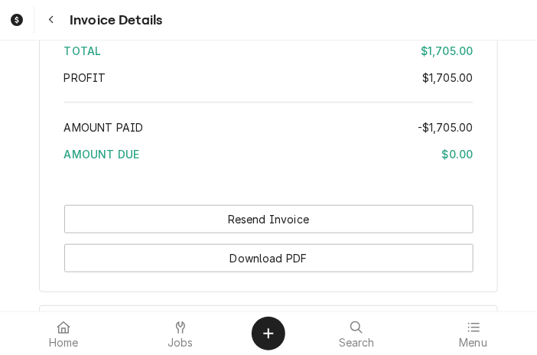
scroll to position [3000, 0]
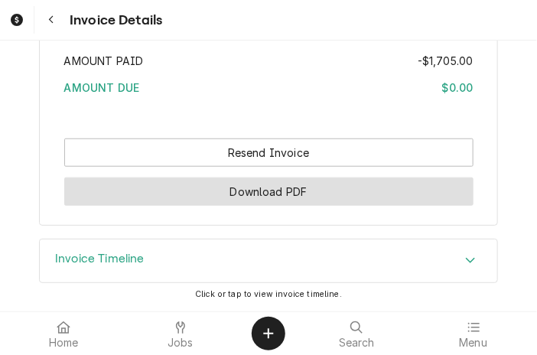
click at [277, 190] on button "Download PDF" at bounding box center [268, 191] width 409 height 28
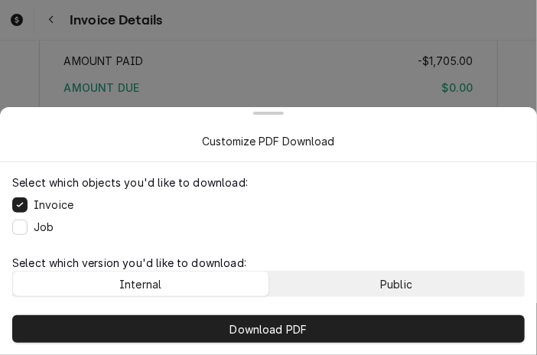
click at [327, 285] on button "Public" at bounding box center [396, 284] width 255 height 24
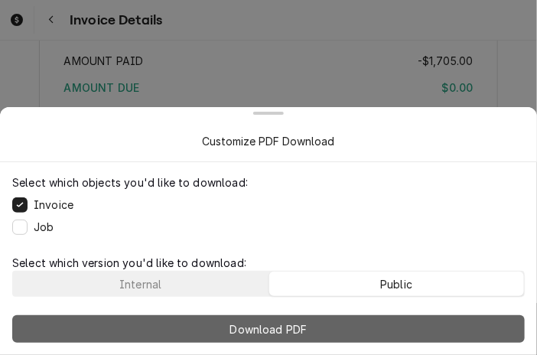
click at [321, 324] on button "Download PDF" at bounding box center [268, 329] width 513 height 28
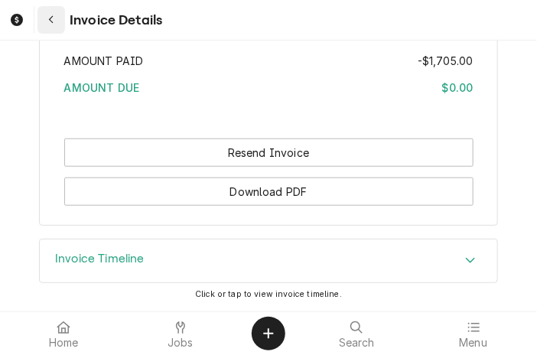
click at [58, 11] on button "Navigate back" at bounding box center [51, 20] width 28 height 28
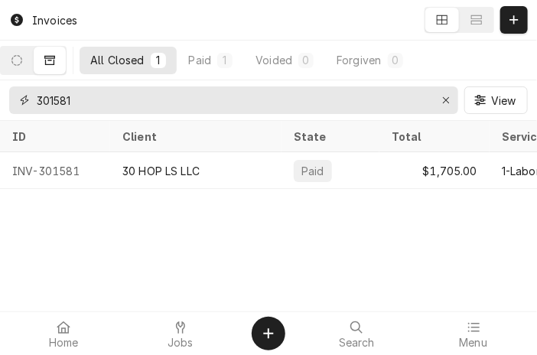
click at [76, 99] on input "301581" at bounding box center [233, 100] width 392 height 28
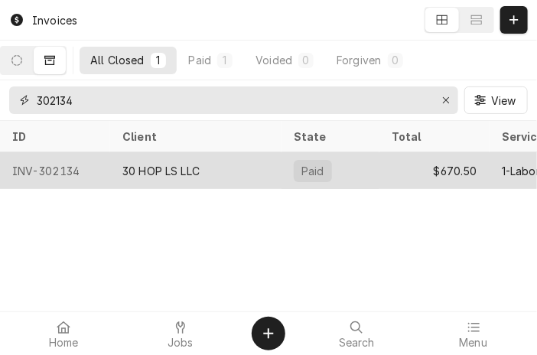
type input "302134"
click at [120, 167] on div "30 HOP LS LLC" at bounding box center [195, 170] width 171 height 37
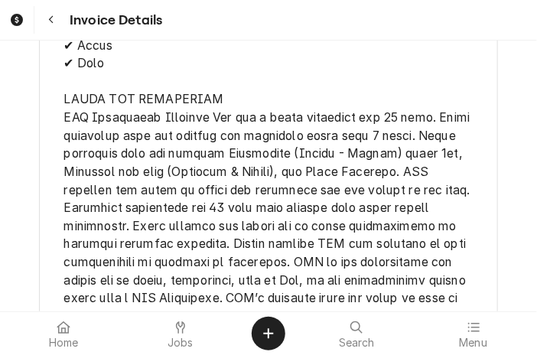
scroll to position [2983, 0]
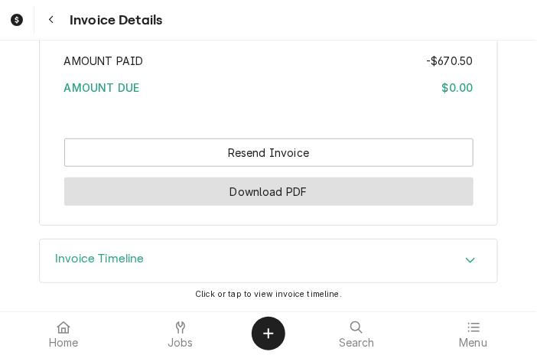
click at [242, 192] on button "Download PDF" at bounding box center [268, 191] width 409 height 28
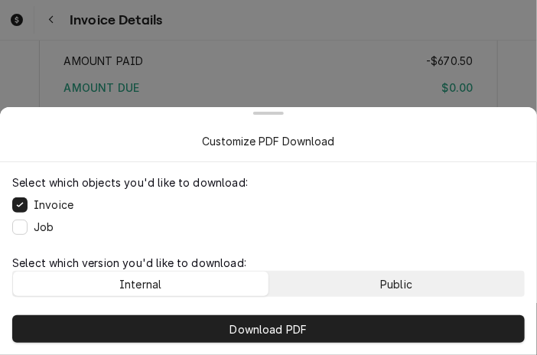
click at [397, 277] on div "Public" at bounding box center [396, 284] width 32 height 16
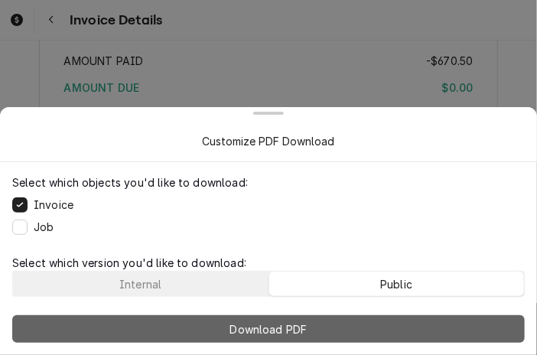
click at [384, 324] on button "Download PDF" at bounding box center [268, 329] width 513 height 28
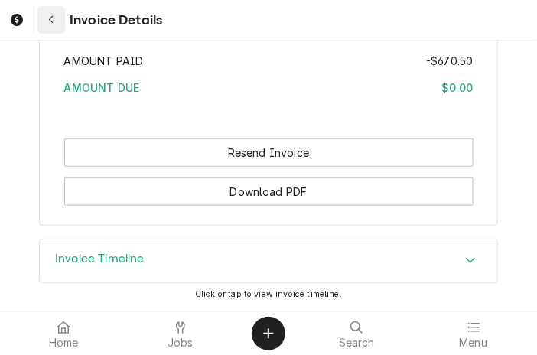
click at [50, 17] on icon "Navigate back" at bounding box center [51, 20] width 7 height 11
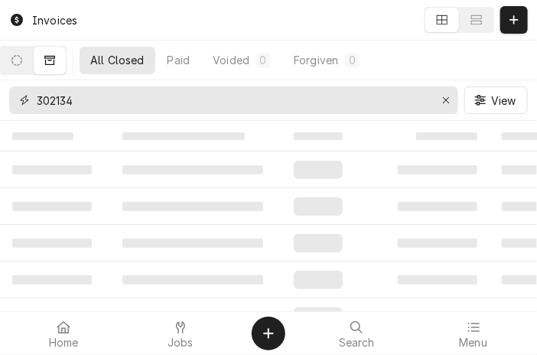
click at [177, 103] on input "302134" at bounding box center [233, 100] width 392 height 28
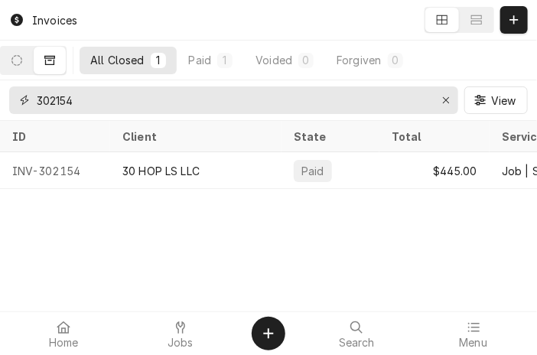
type input "302154"
click at [179, 168] on div "30 HOP LS LLC" at bounding box center [160, 171] width 77 height 16
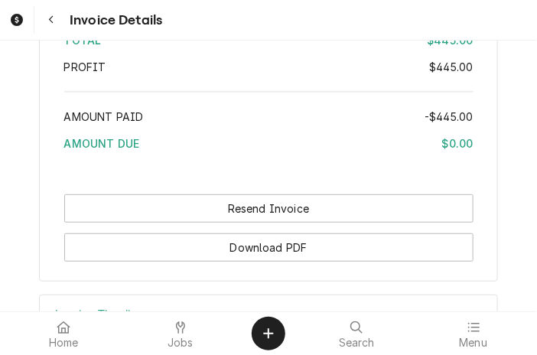
scroll to position [2826, 0]
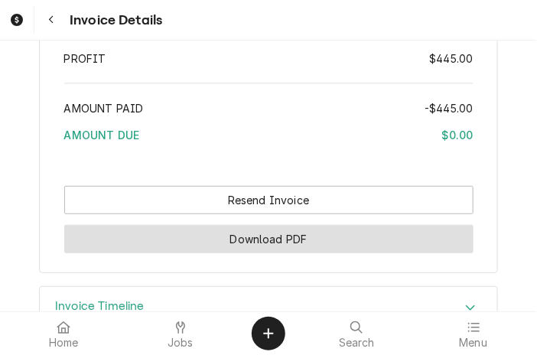
click at [257, 253] on button "Download PDF" at bounding box center [268, 239] width 409 height 28
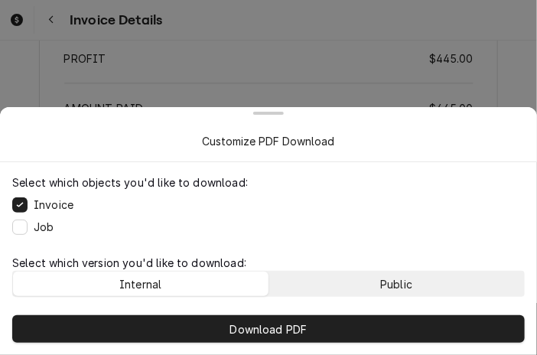
click at [356, 288] on button "Public" at bounding box center [396, 284] width 255 height 24
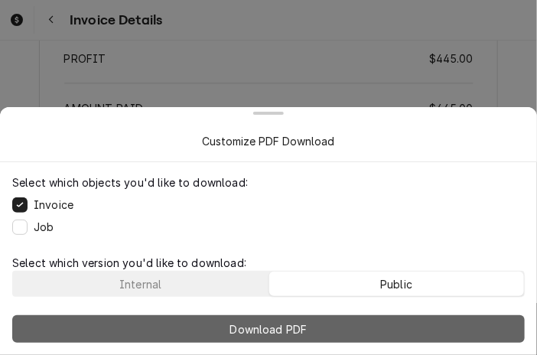
click at [333, 328] on button "Download PDF" at bounding box center [268, 329] width 513 height 28
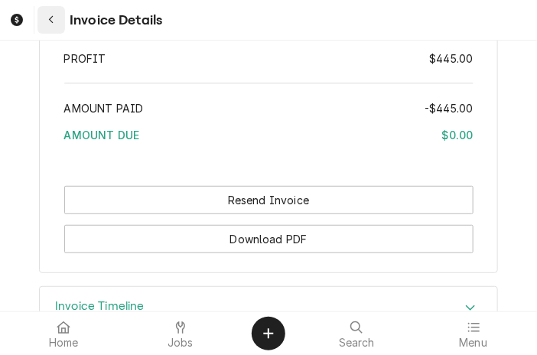
click at [50, 14] on div "Navigate back" at bounding box center [51, 19] width 15 height 15
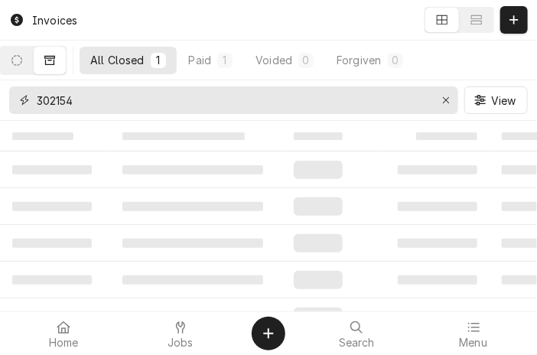
click at [101, 109] on input "302154" at bounding box center [233, 100] width 392 height 28
type input "3"
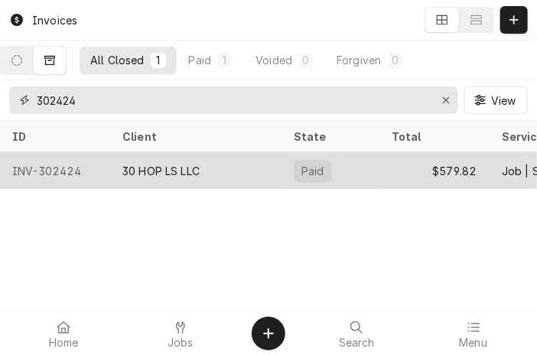
type input "302424"
click at [86, 161] on div "INV-302424" at bounding box center [55, 170] width 110 height 37
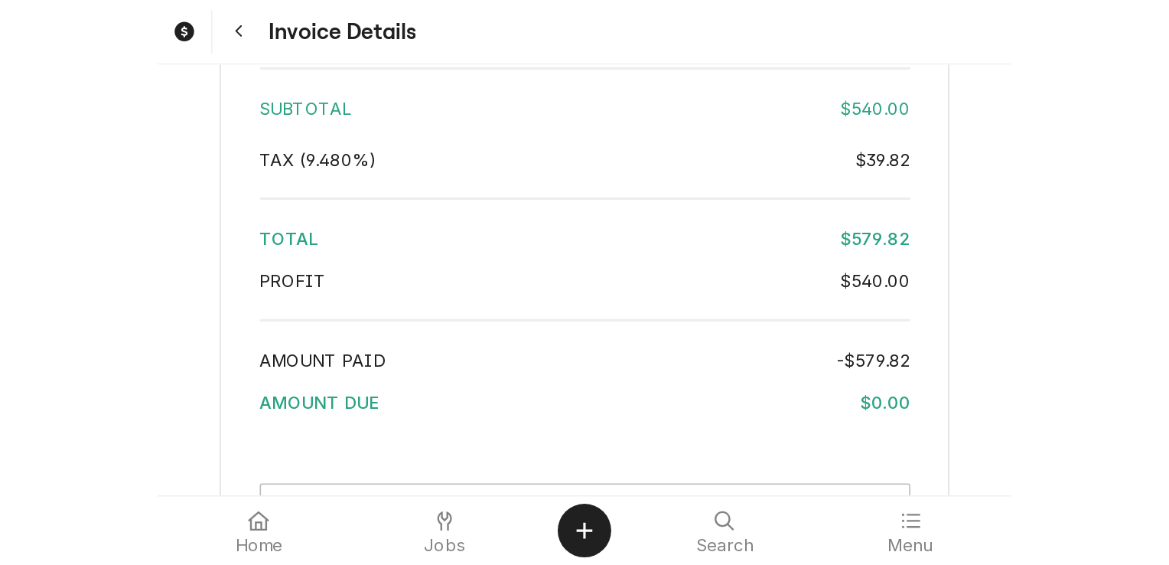
scroll to position [2952, 0]
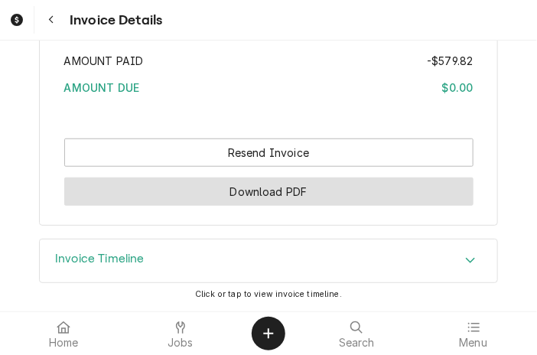
click at [254, 183] on button "Download PDF" at bounding box center [268, 191] width 409 height 28
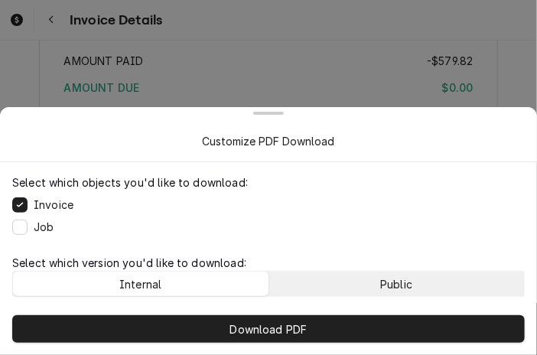
click at [309, 282] on button "Public" at bounding box center [396, 284] width 255 height 24
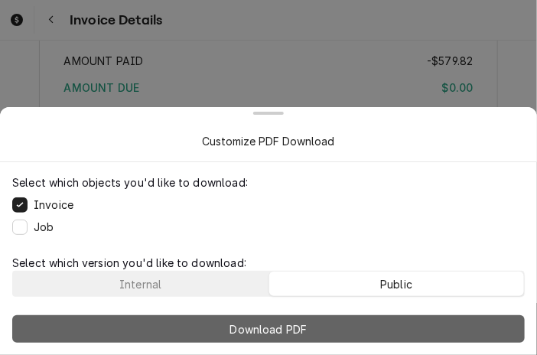
click at [306, 334] on span "Download PDF" at bounding box center [268, 329] width 83 height 16
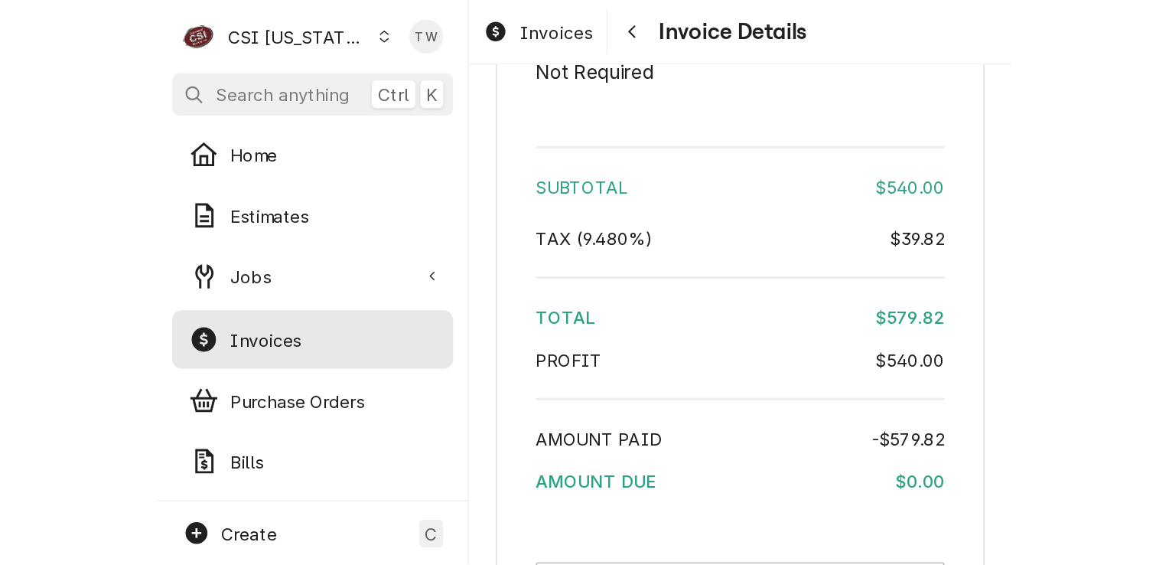
scroll to position [2702, 0]
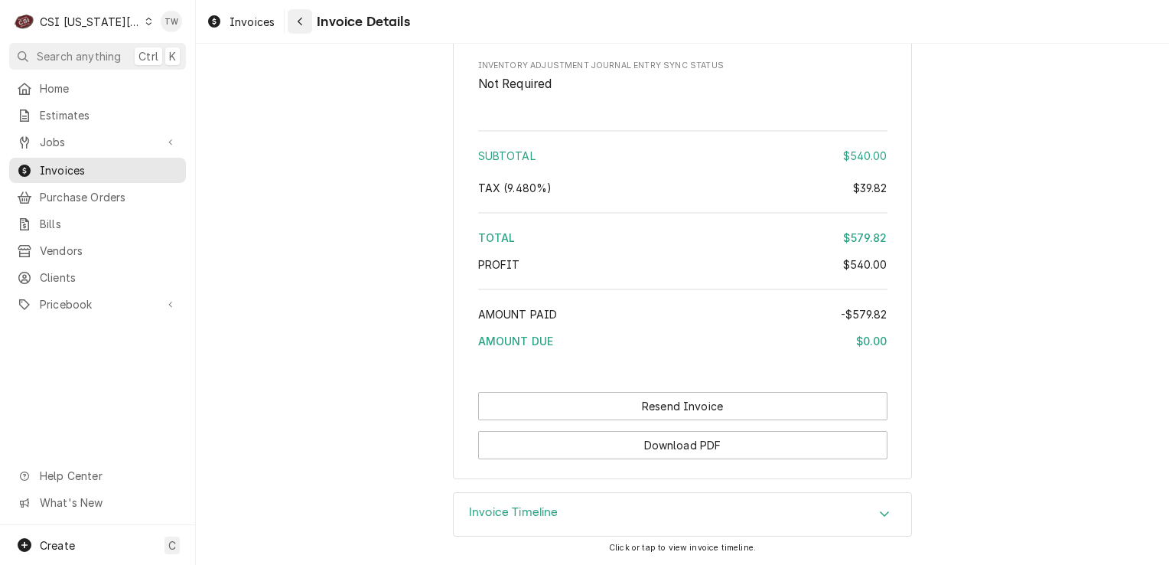
click at [304, 16] on div "Navigate back" at bounding box center [299, 21] width 15 height 15
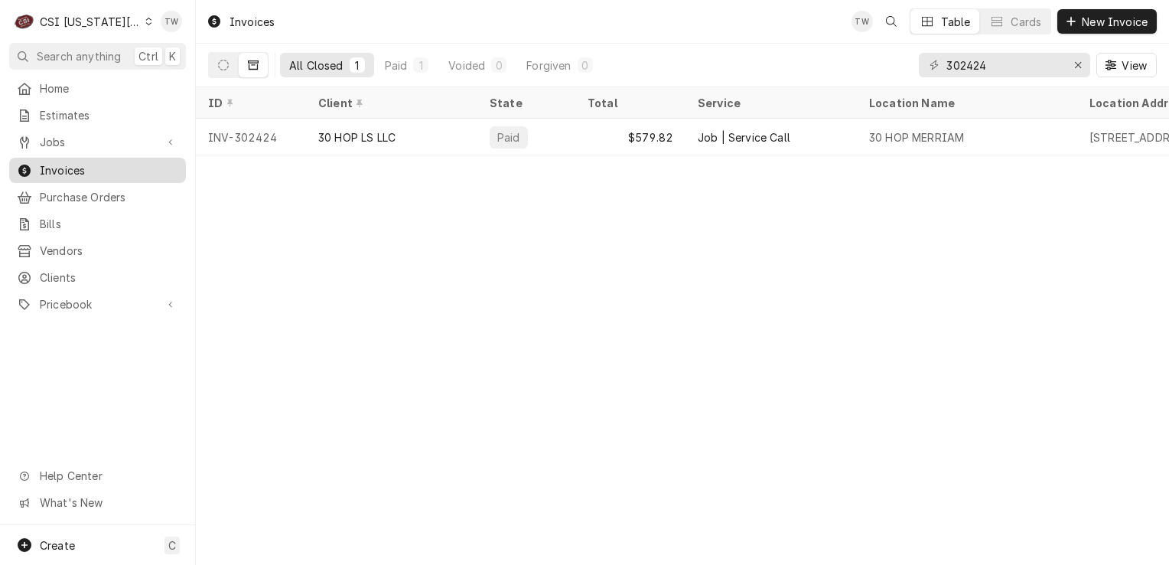
click at [126, 162] on span "Invoices" at bounding box center [109, 170] width 138 height 16
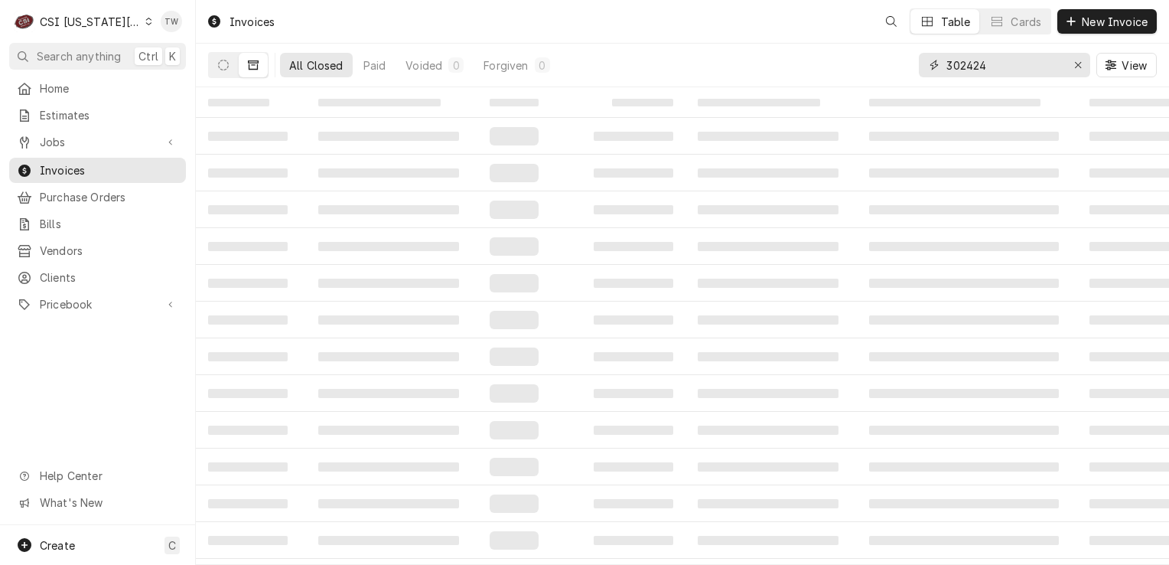
click at [996, 61] on input "302424" at bounding box center [1003, 65] width 115 height 24
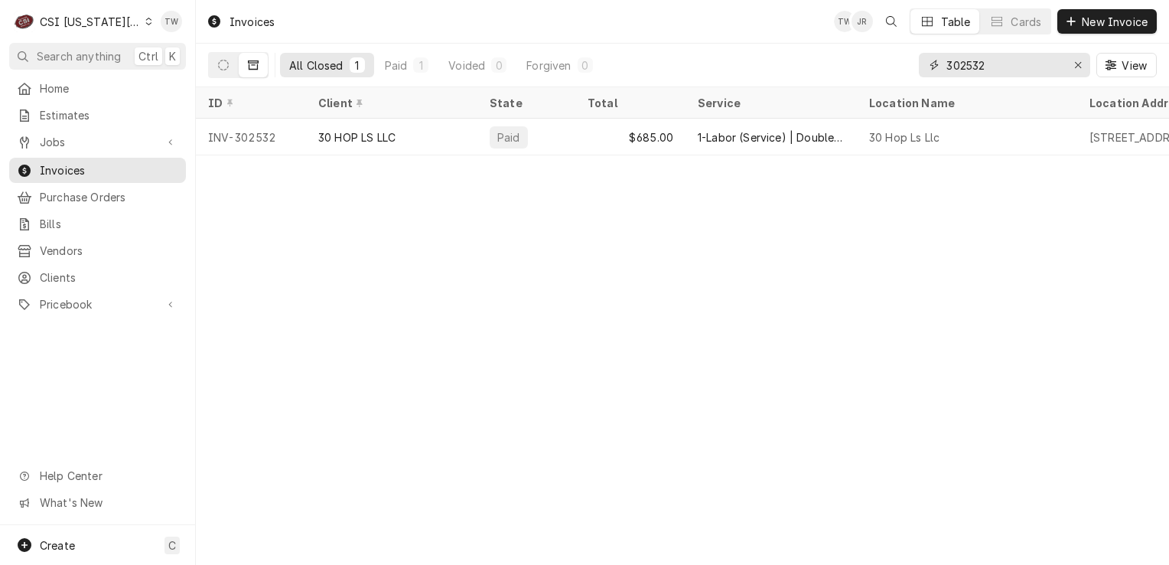
type input "302532"
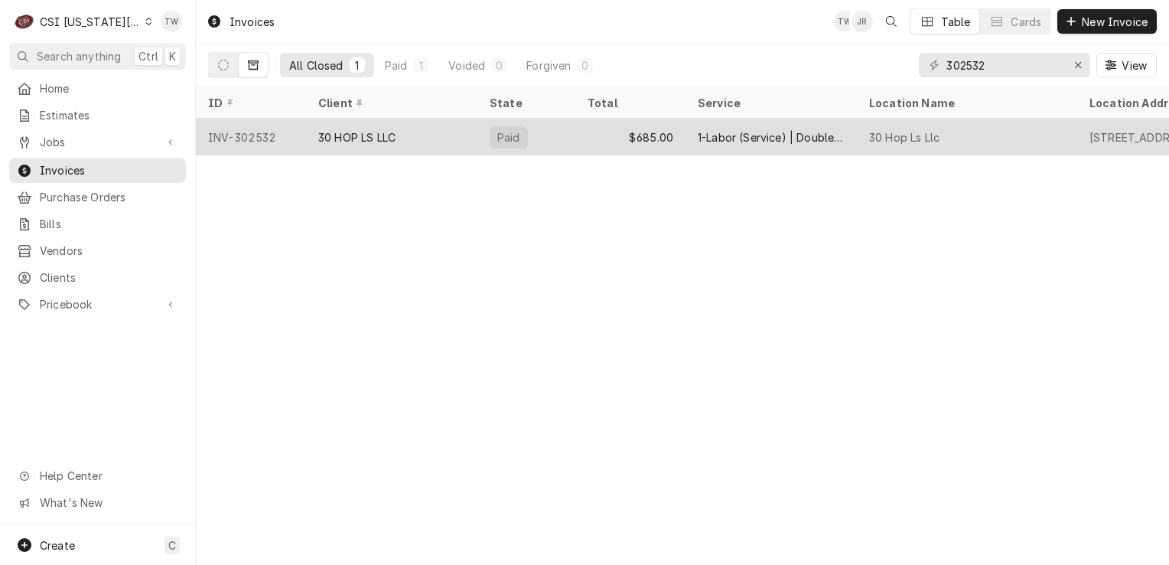
click at [377, 146] on div "30 HOP LS LLC" at bounding box center [391, 137] width 171 height 37
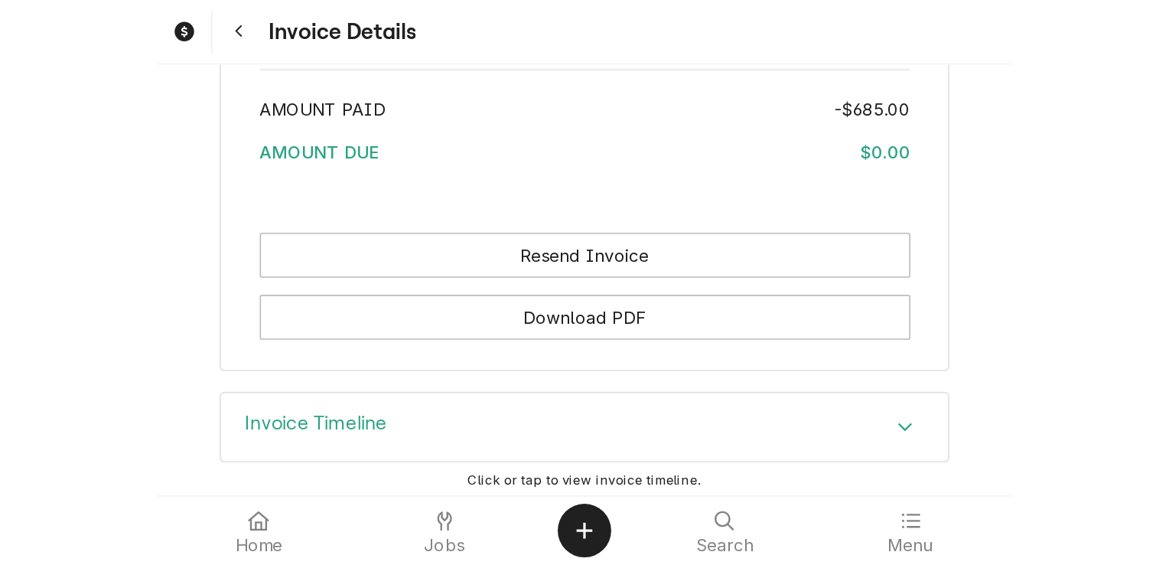
scroll to position [3320, 0]
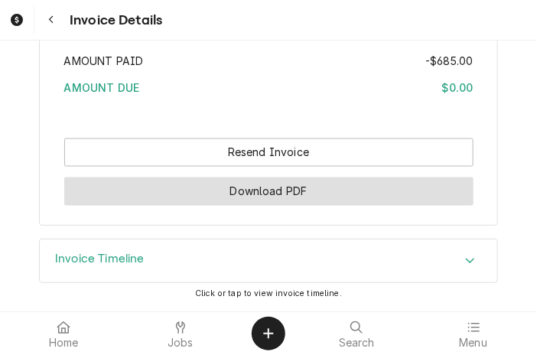
click at [266, 195] on button "Download PDF" at bounding box center [268, 191] width 409 height 28
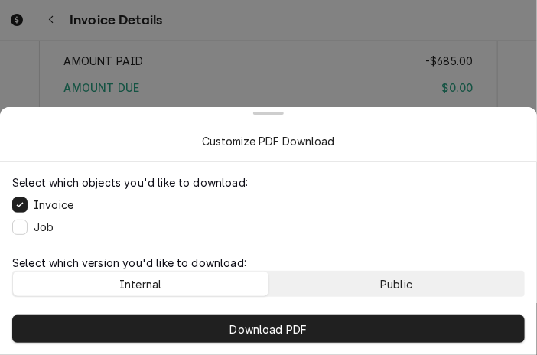
click at [327, 278] on button "Public" at bounding box center [396, 284] width 255 height 24
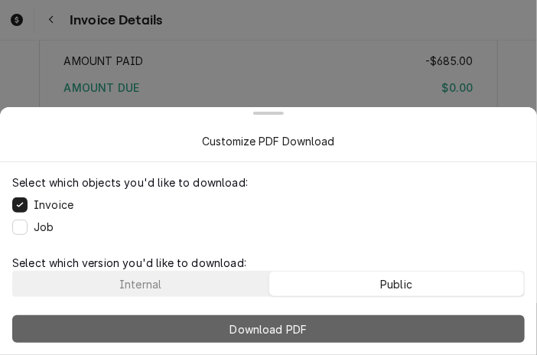
click at [321, 328] on button "Download PDF" at bounding box center [268, 329] width 513 height 28
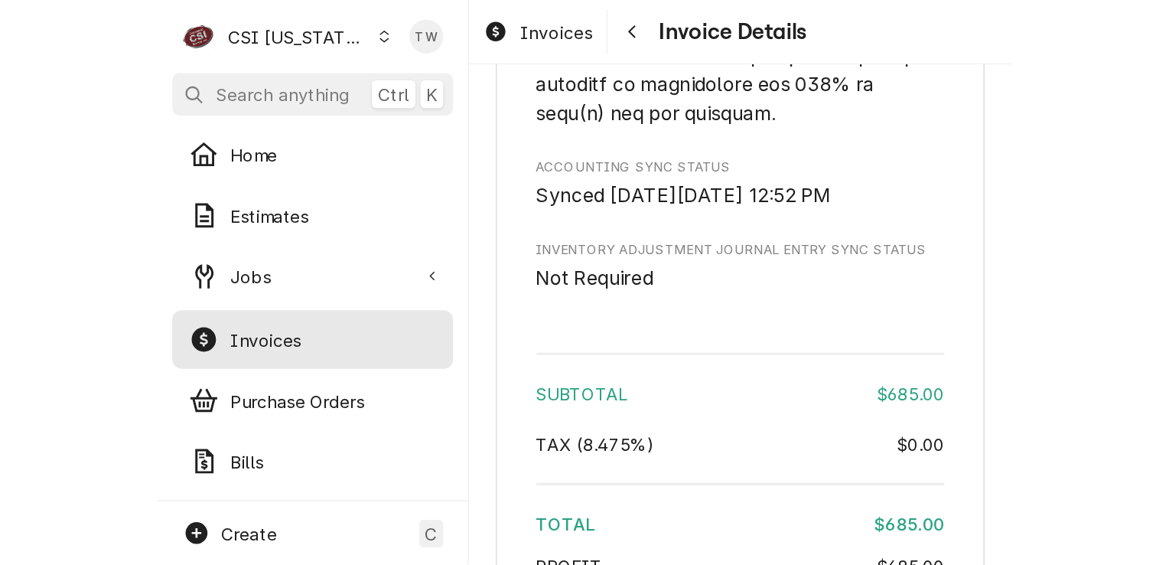
scroll to position [3069, 0]
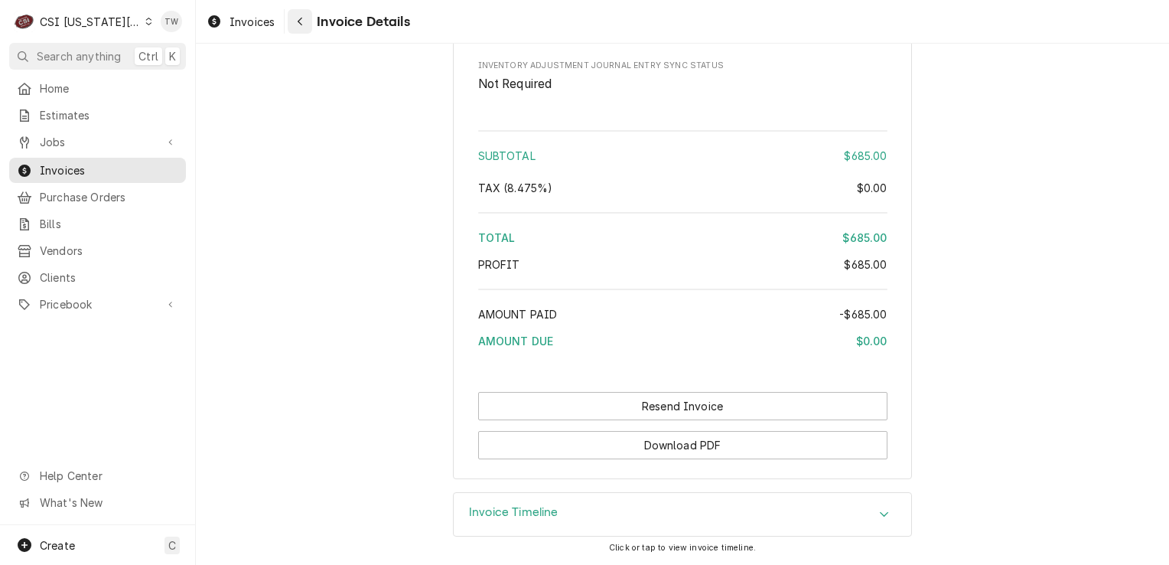
click at [297, 26] on icon "Navigate back" at bounding box center [300, 21] width 7 height 11
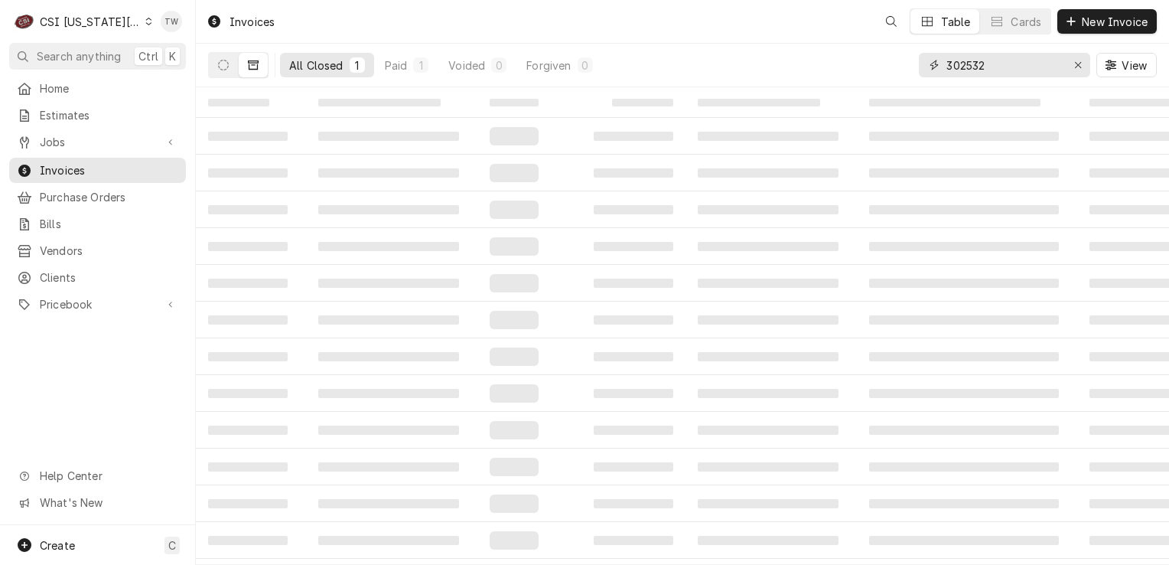
click at [1013, 63] on input "302532" at bounding box center [1003, 65] width 115 height 24
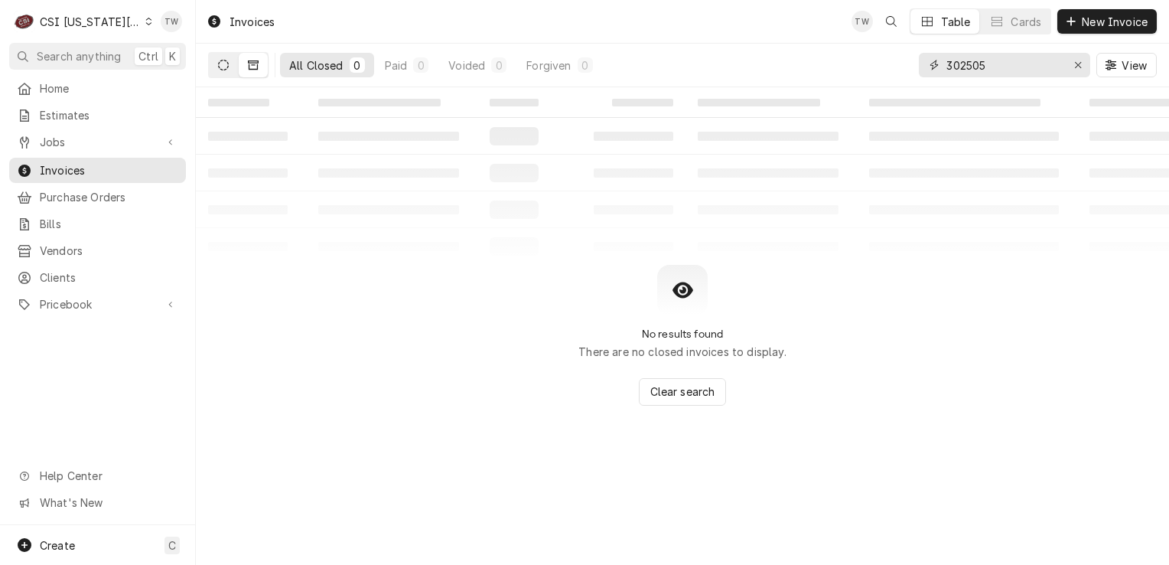
type input "302505"
click at [220, 76] on button "Dynamic Content Wrapper" at bounding box center [223, 65] width 29 height 24
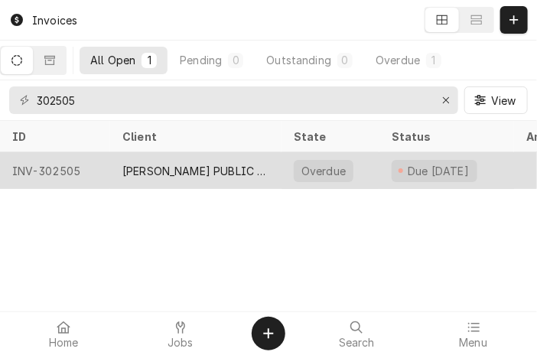
click at [222, 171] on div "[PERSON_NAME] PUBLIC SCHOOLS USD #497" at bounding box center [195, 171] width 147 height 16
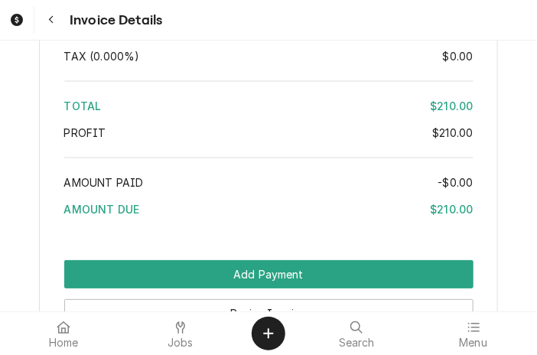
scroll to position [2856, 0]
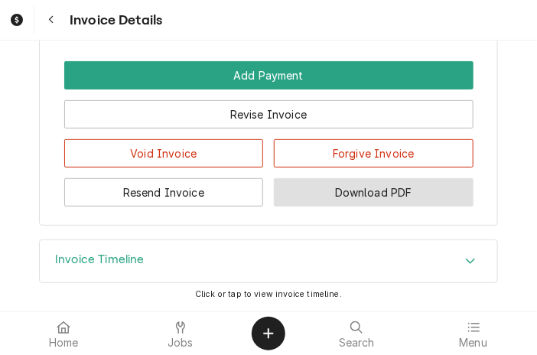
click at [369, 192] on button "Download PDF" at bounding box center [374, 192] width 200 height 28
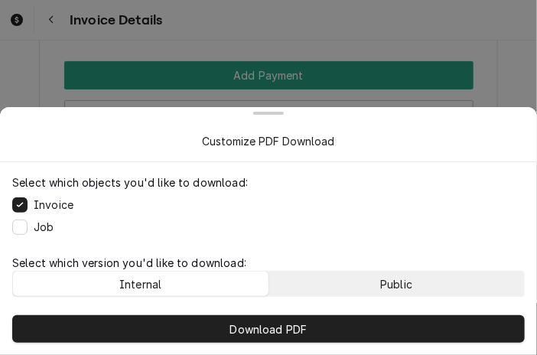
click at [353, 278] on button "Public" at bounding box center [396, 284] width 255 height 24
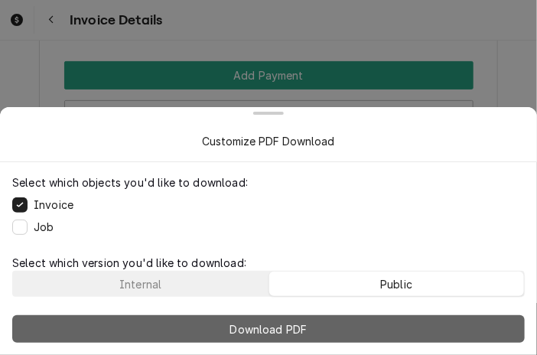
click at [327, 328] on button "Download PDF" at bounding box center [268, 329] width 513 height 28
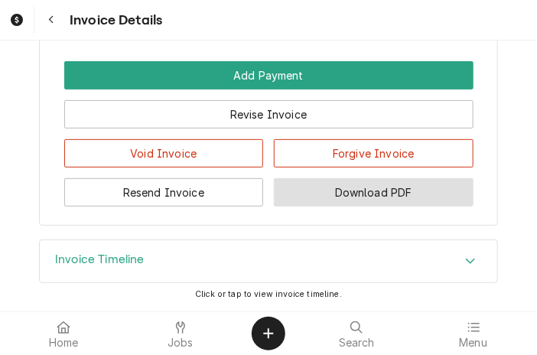
click at [416, 190] on button "Download PDF" at bounding box center [374, 192] width 200 height 28
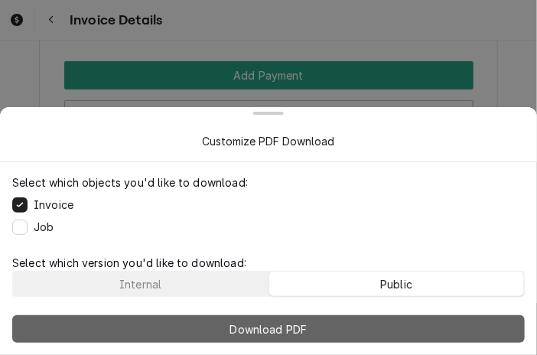
click at [342, 325] on button "Download PDF" at bounding box center [268, 329] width 513 height 28
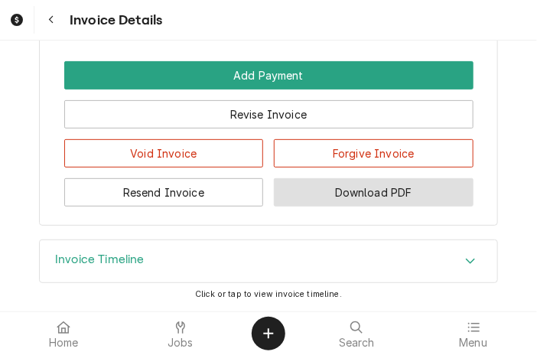
click at [406, 197] on button "Download PDF" at bounding box center [374, 192] width 200 height 28
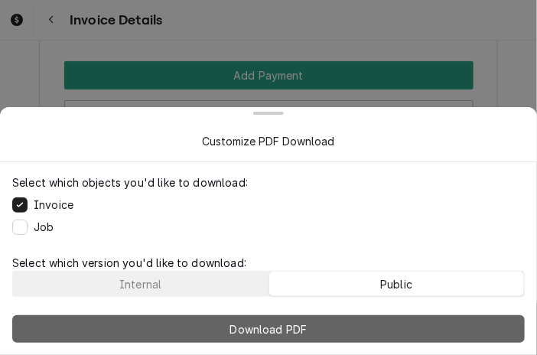
click at [343, 330] on button "Download PDF" at bounding box center [268, 329] width 513 height 28
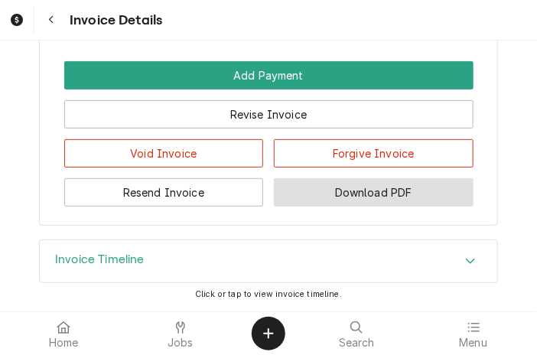
click at [386, 189] on button "Download PDF" at bounding box center [374, 192] width 200 height 28
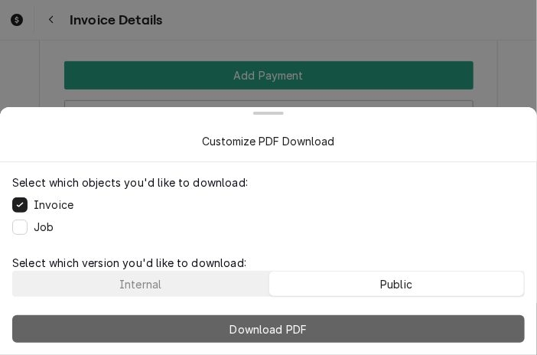
click at [364, 330] on button "Download PDF" at bounding box center [268, 329] width 513 height 28
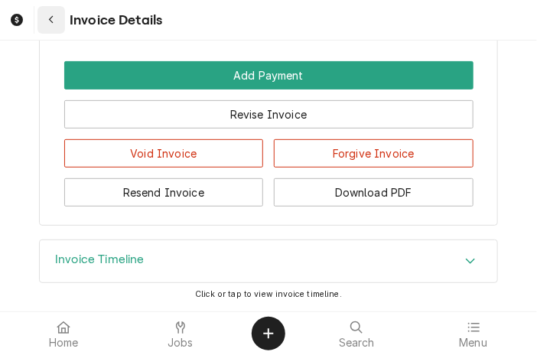
click at [58, 8] on button "Navigate back" at bounding box center [51, 20] width 28 height 28
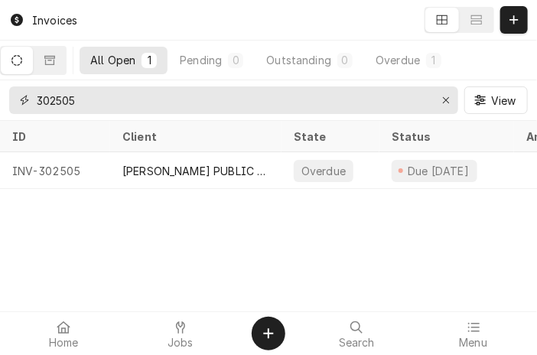
click at [254, 103] on input "302505" at bounding box center [233, 100] width 392 height 28
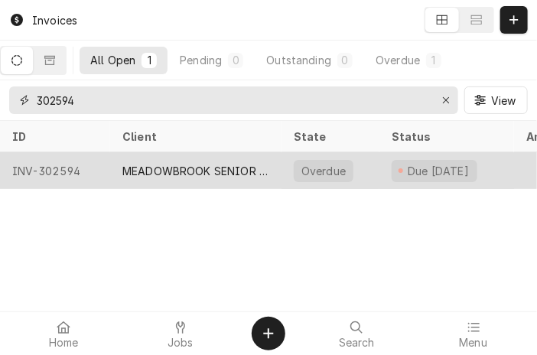
type input "302594"
click at [161, 176] on div "MEADOWBROOK SENIOR LIVING" at bounding box center [195, 170] width 171 height 37
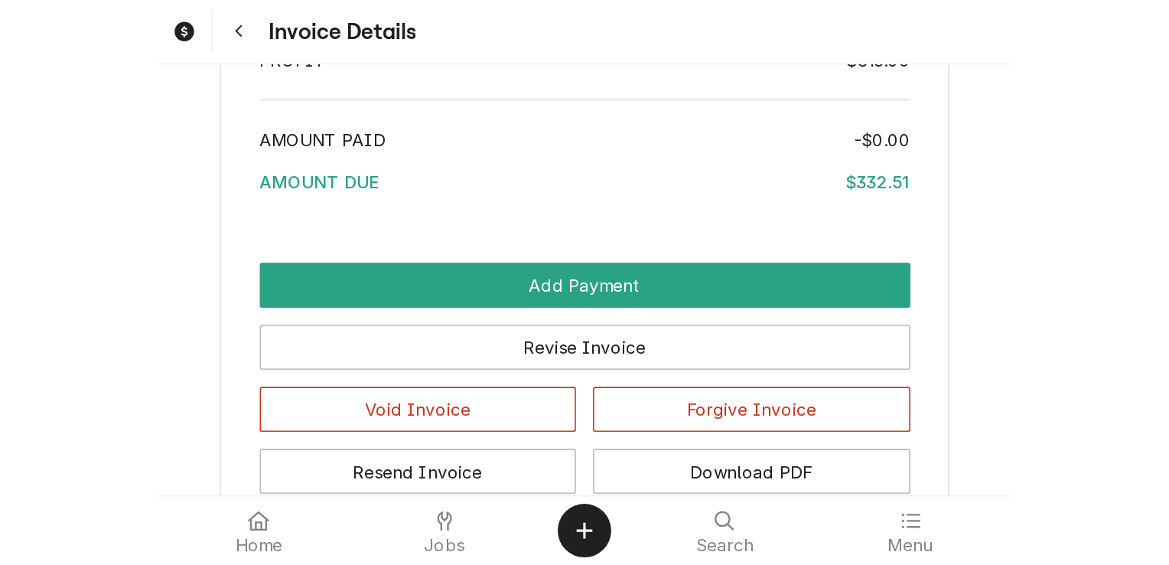
scroll to position [2856, 0]
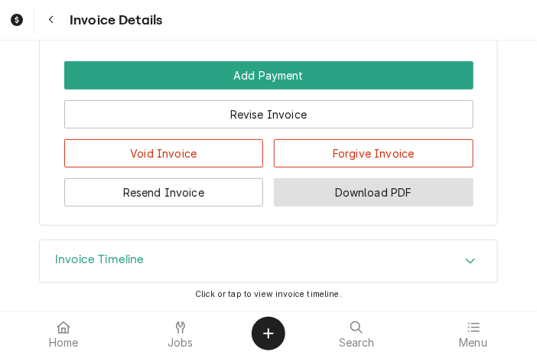
click at [304, 187] on button "Download PDF" at bounding box center [374, 192] width 200 height 28
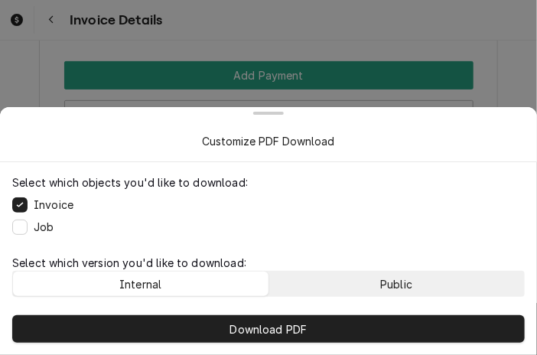
click at [330, 278] on button "Public" at bounding box center [396, 284] width 255 height 24
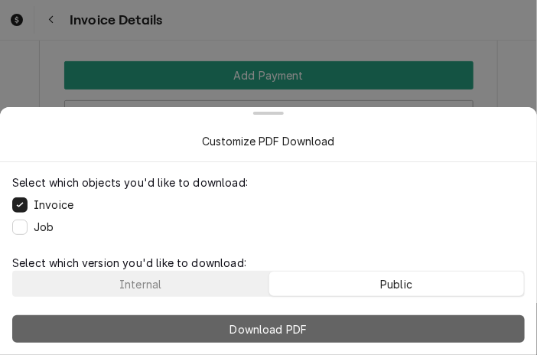
click at [312, 327] on button "Download PDF" at bounding box center [268, 329] width 513 height 28
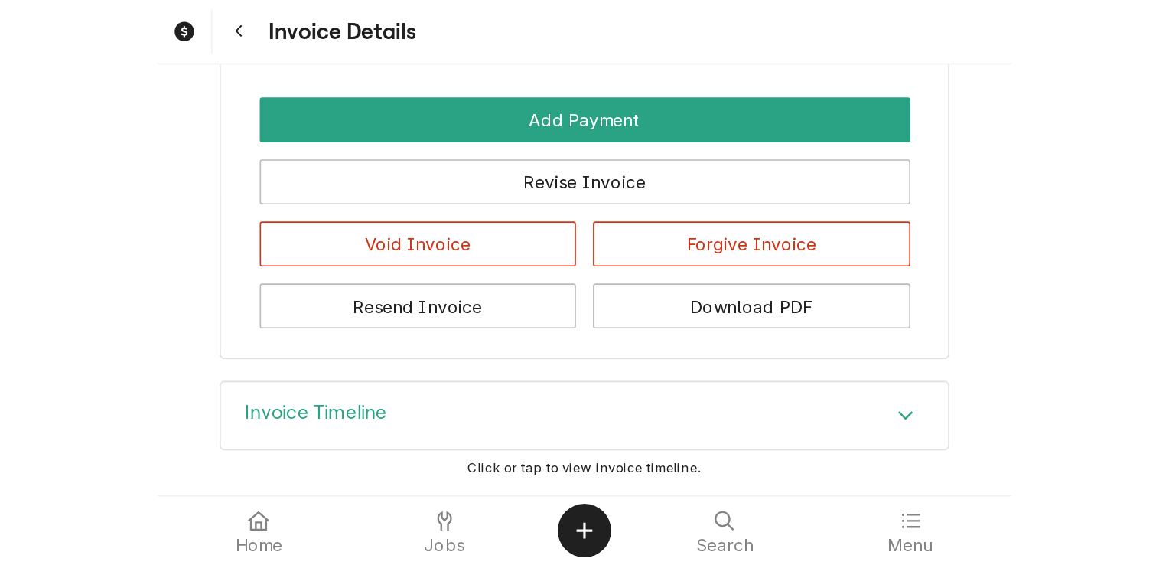
scroll to position [2606, 0]
